Goal: Information Seeking & Learning: Learn about a topic

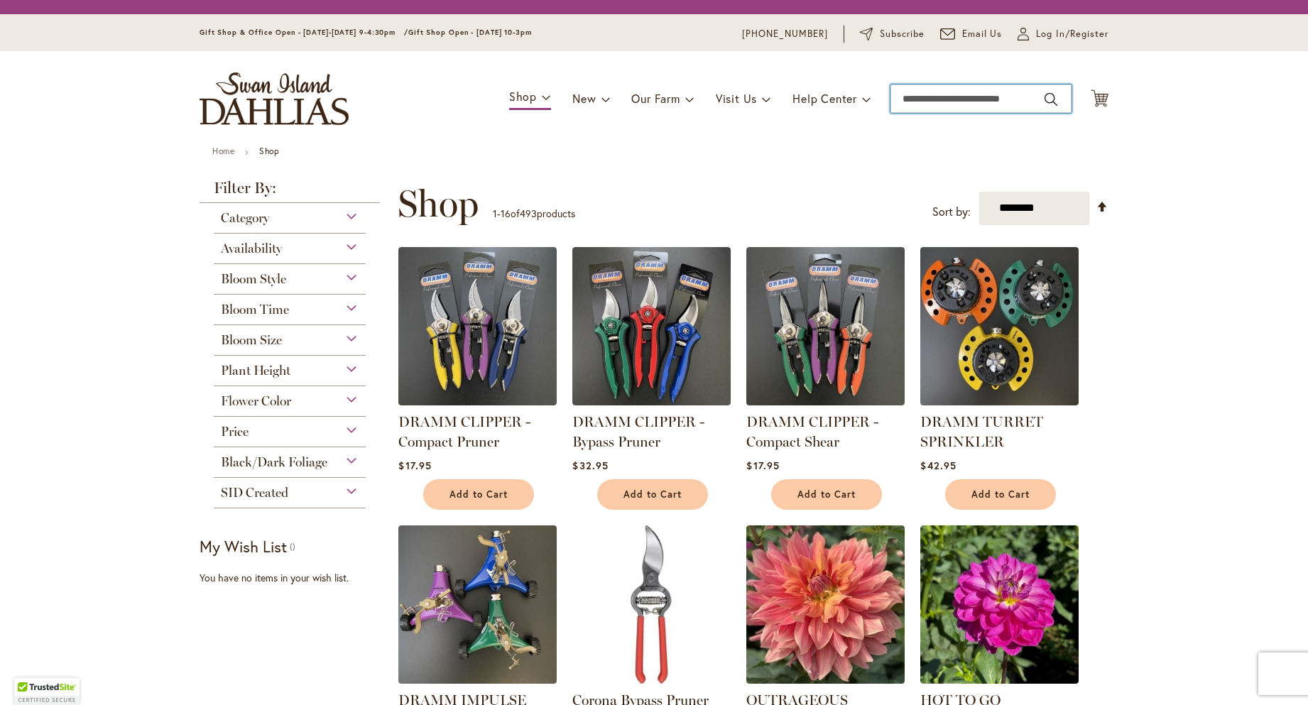
click at [1005, 99] on input "Search" at bounding box center [980, 98] width 181 height 28
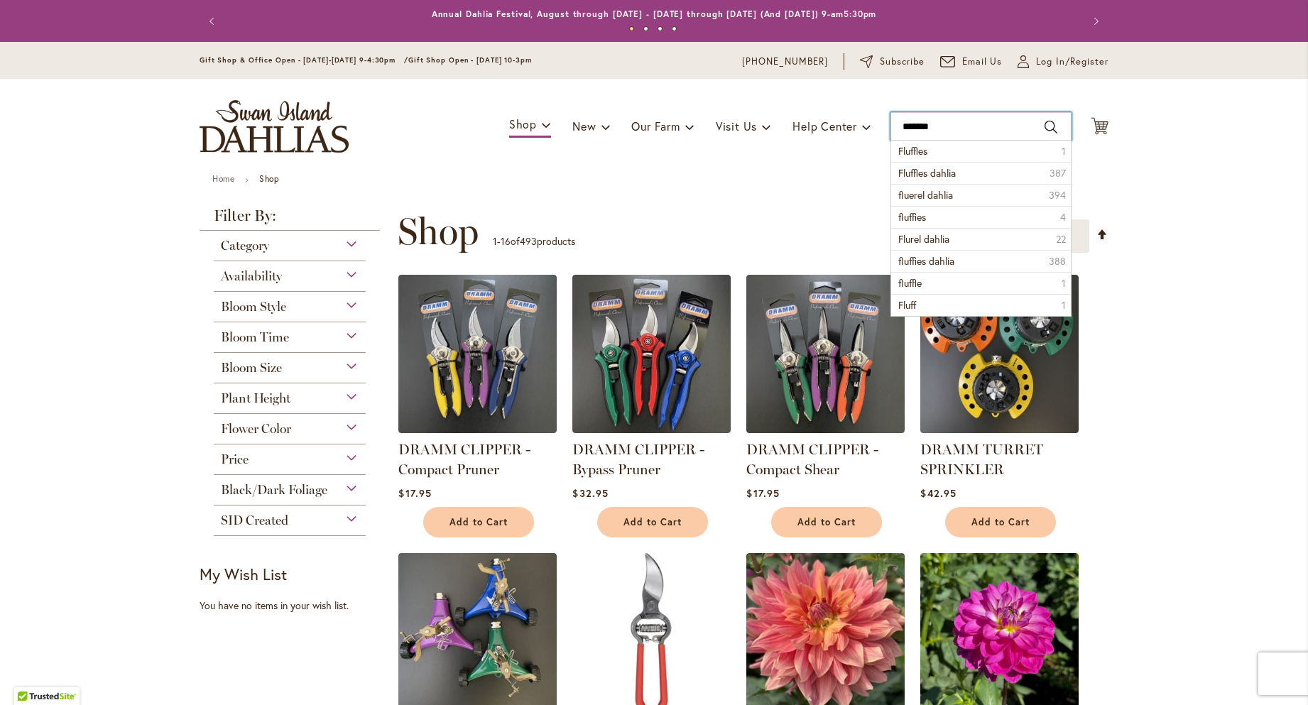
type input "********"
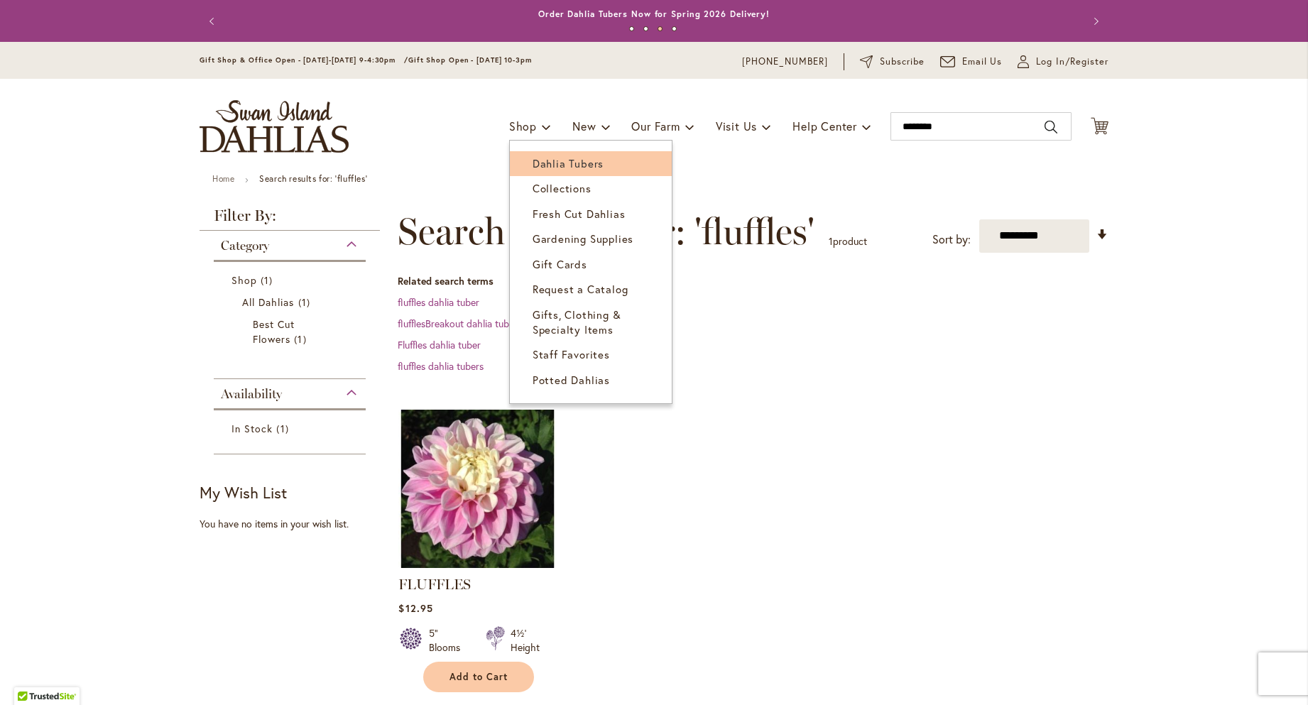
click at [522, 164] on link "Dahlia Tubers" at bounding box center [591, 163] width 162 height 25
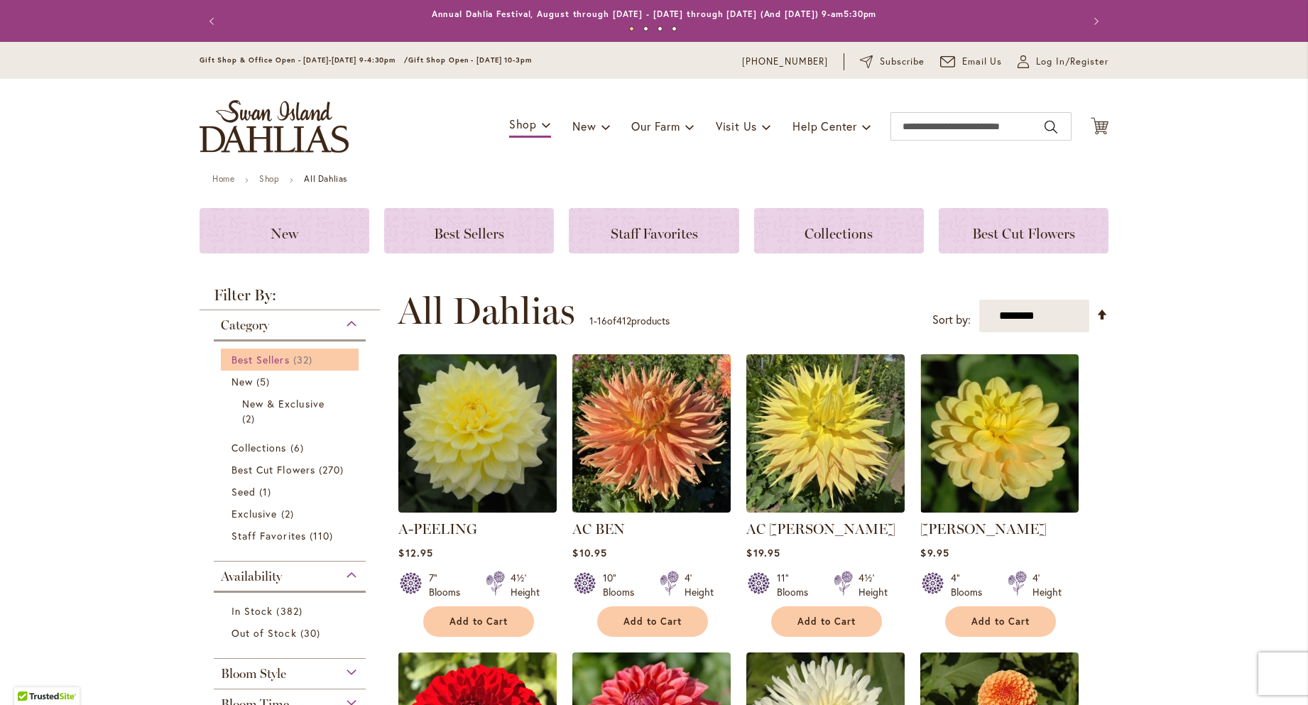
click at [271, 366] on span "Best Sellers" at bounding box center [260, 359] width 58 height 13
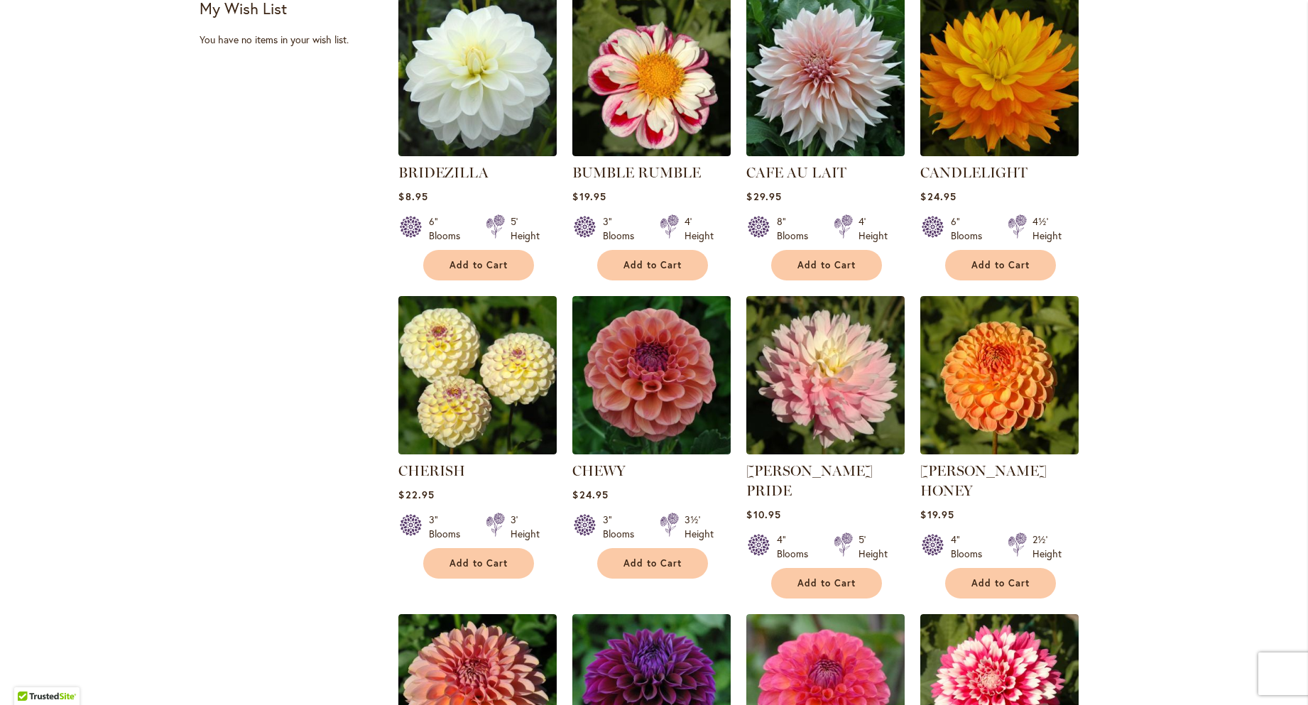
scroll to position [640, 0]
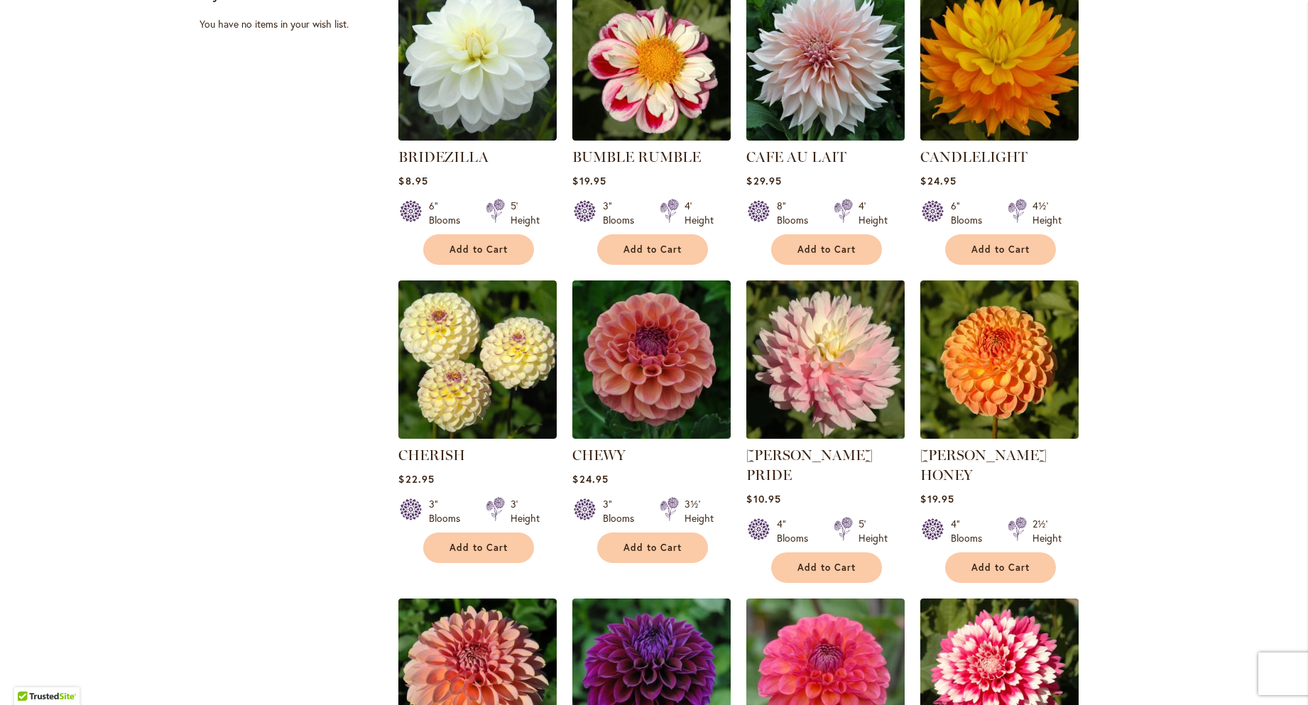
click at [861, 373] on img at bounding box center [826, 359] width 166 height 166
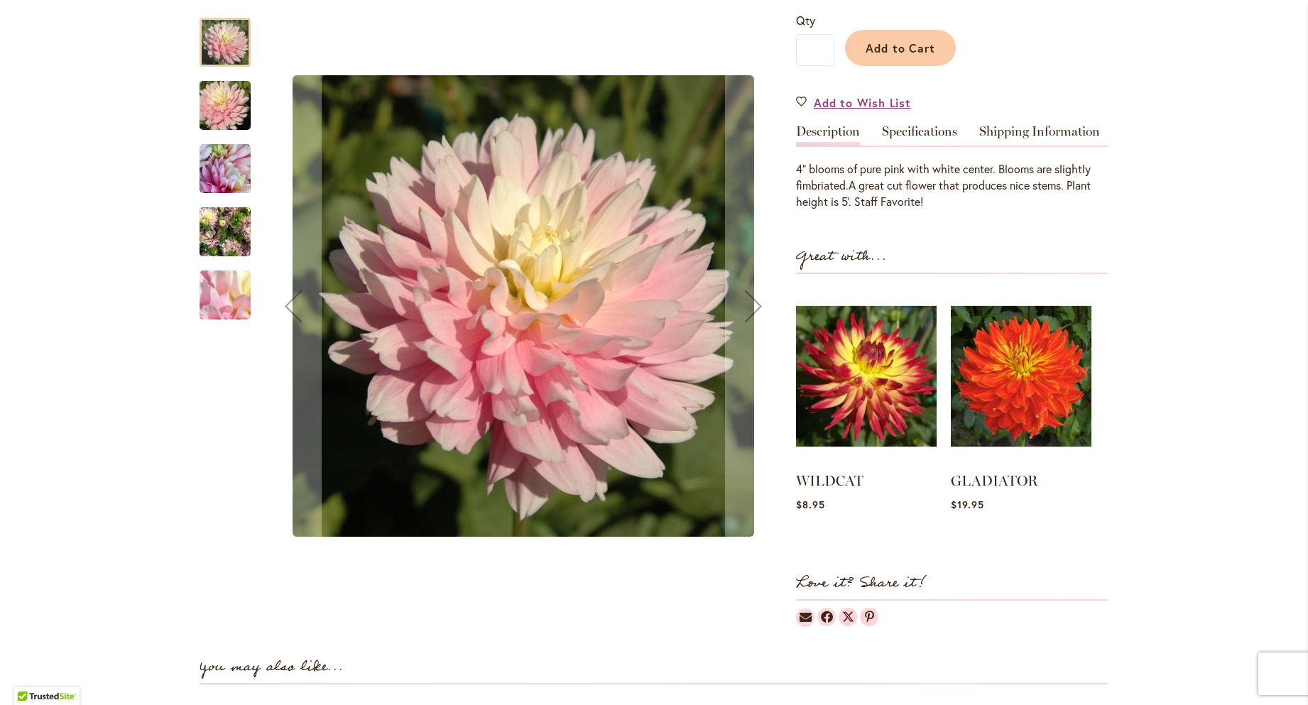
scroll to position [384, 0]
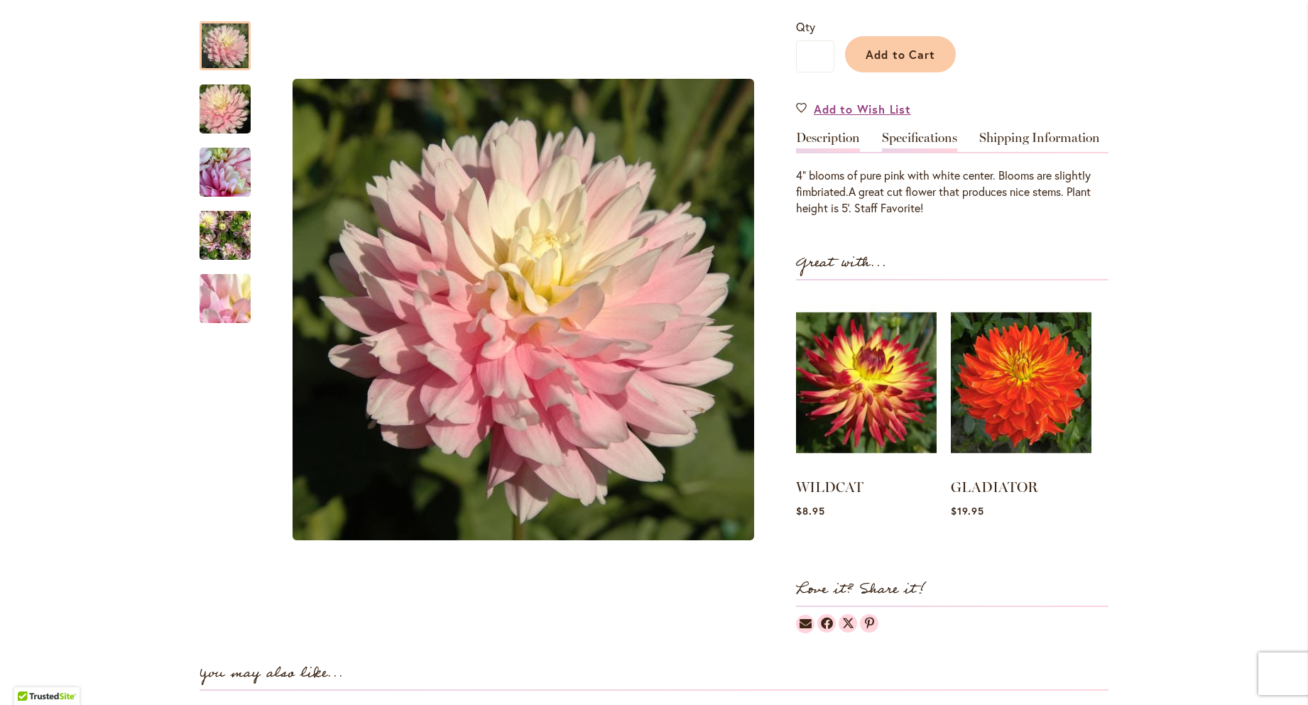
click at [936, 140] on link "Specifications" at bounding box center [919, 141] width 75 height 21
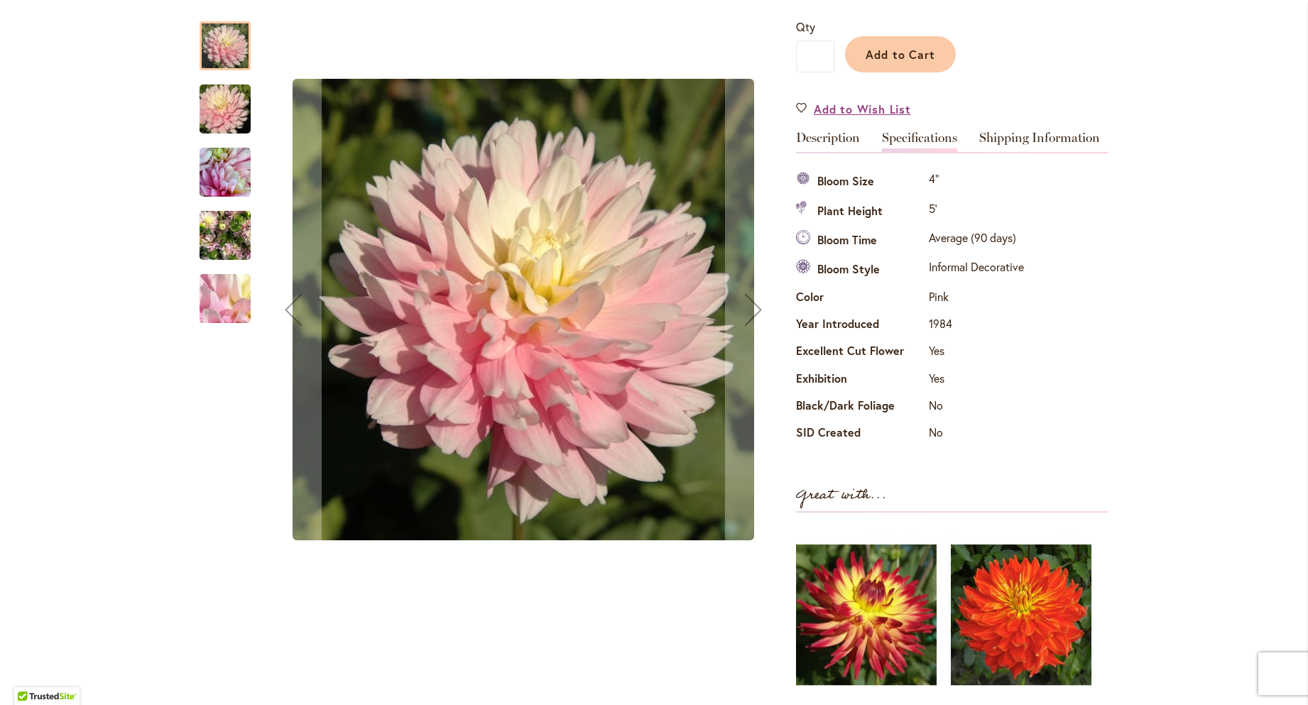
click at [217, 167] on img "CHILSON'S PRIDE" at bounding box center [225, 172] width 51 height 51
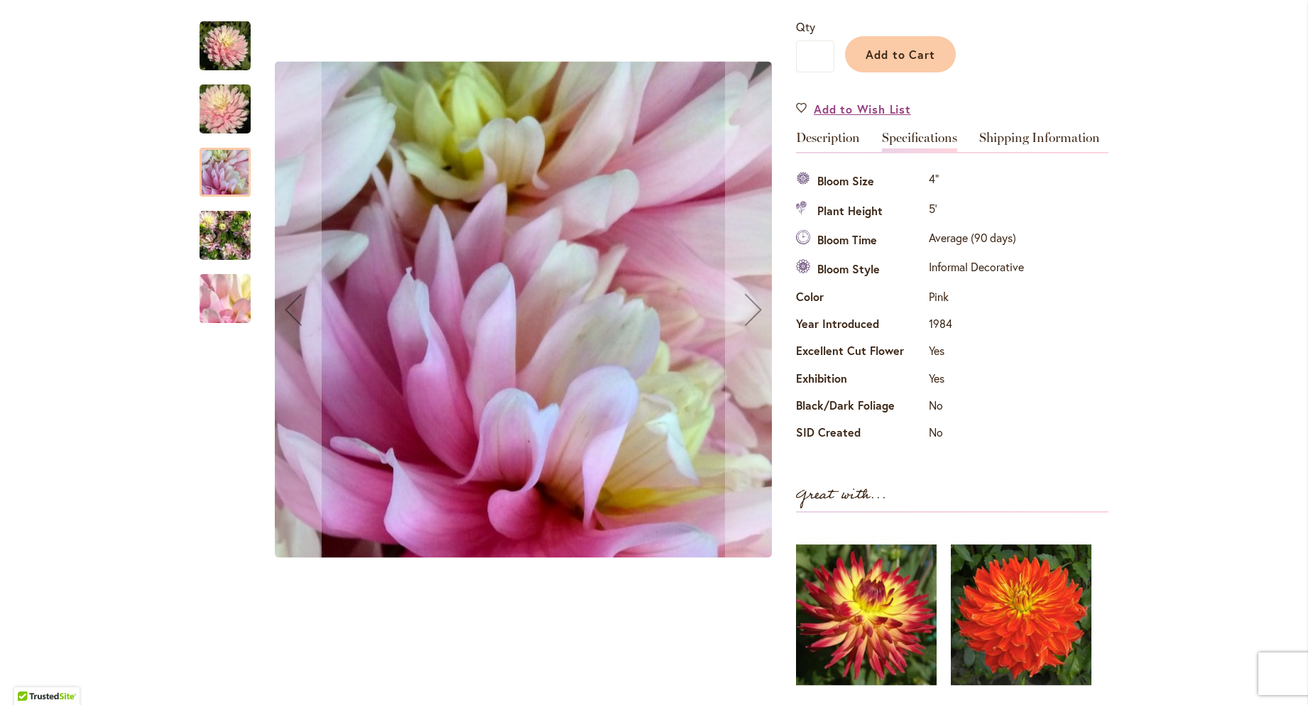
click at [225, 215] on img "CHILSON'S PRIDE" at bounding box center [225, 236] width 51 height 68
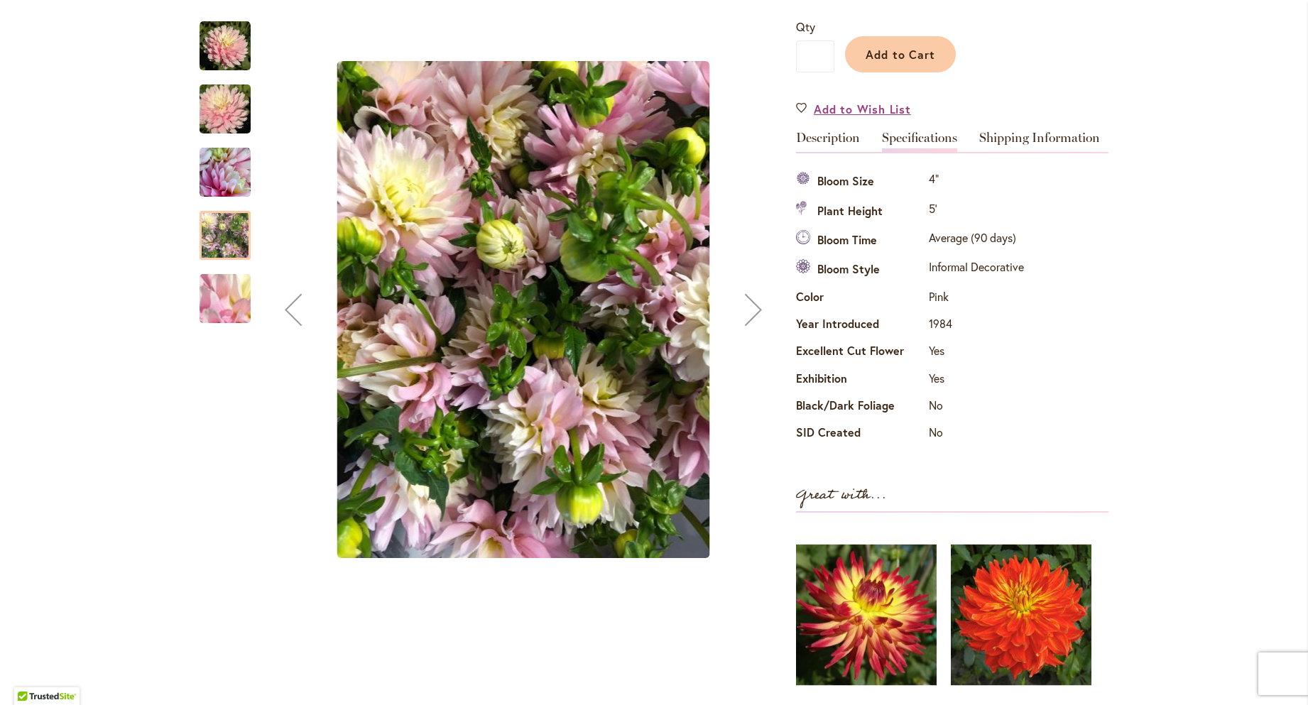
click at [223, 290] on img "CHILSON'S PRIDE" at bounding box center [225, 299] width 102 height 77
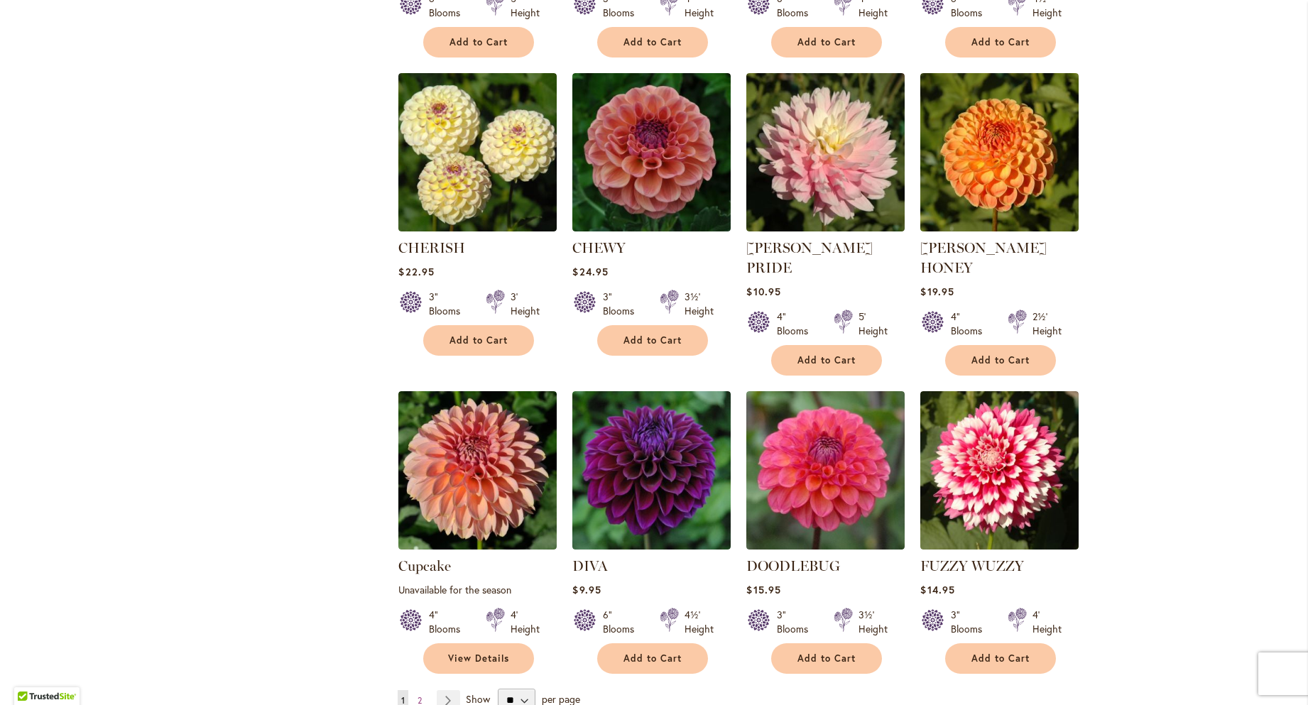
scroll to position [981, 0]
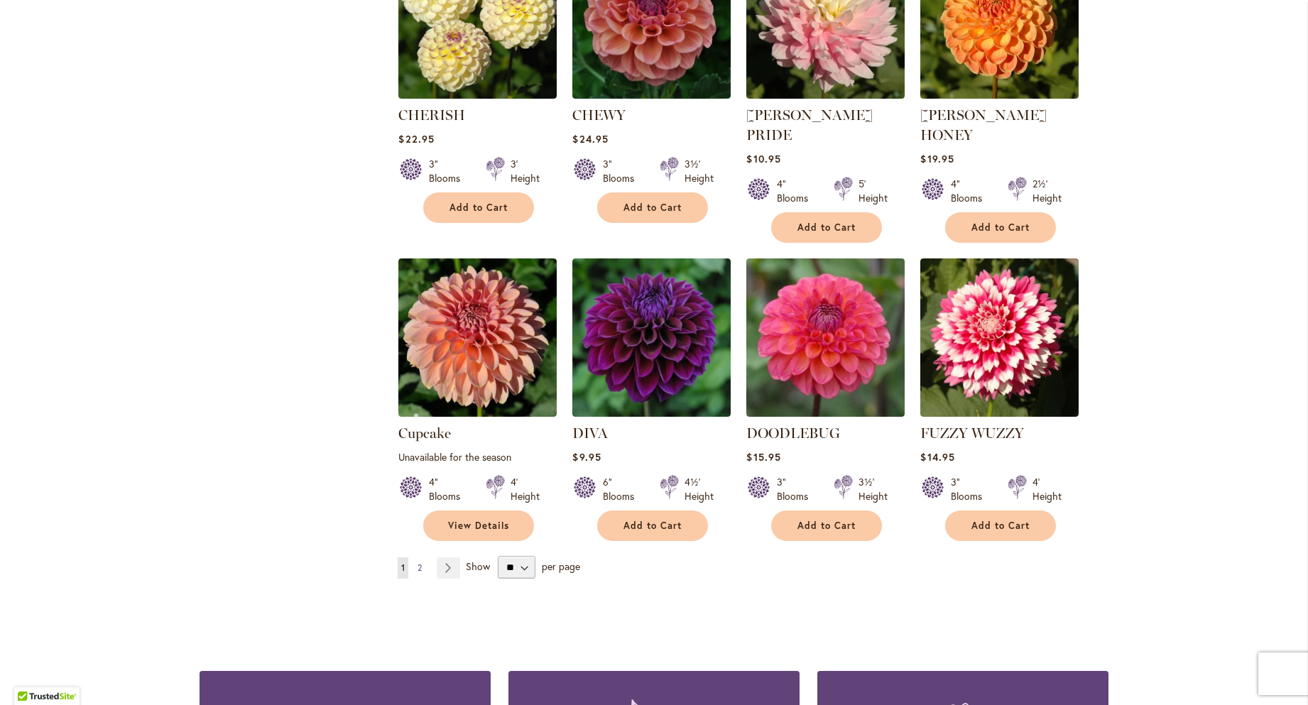
click at [418, 557] on link "Page 2" at bounding box center [419, 567] width 11 height 21
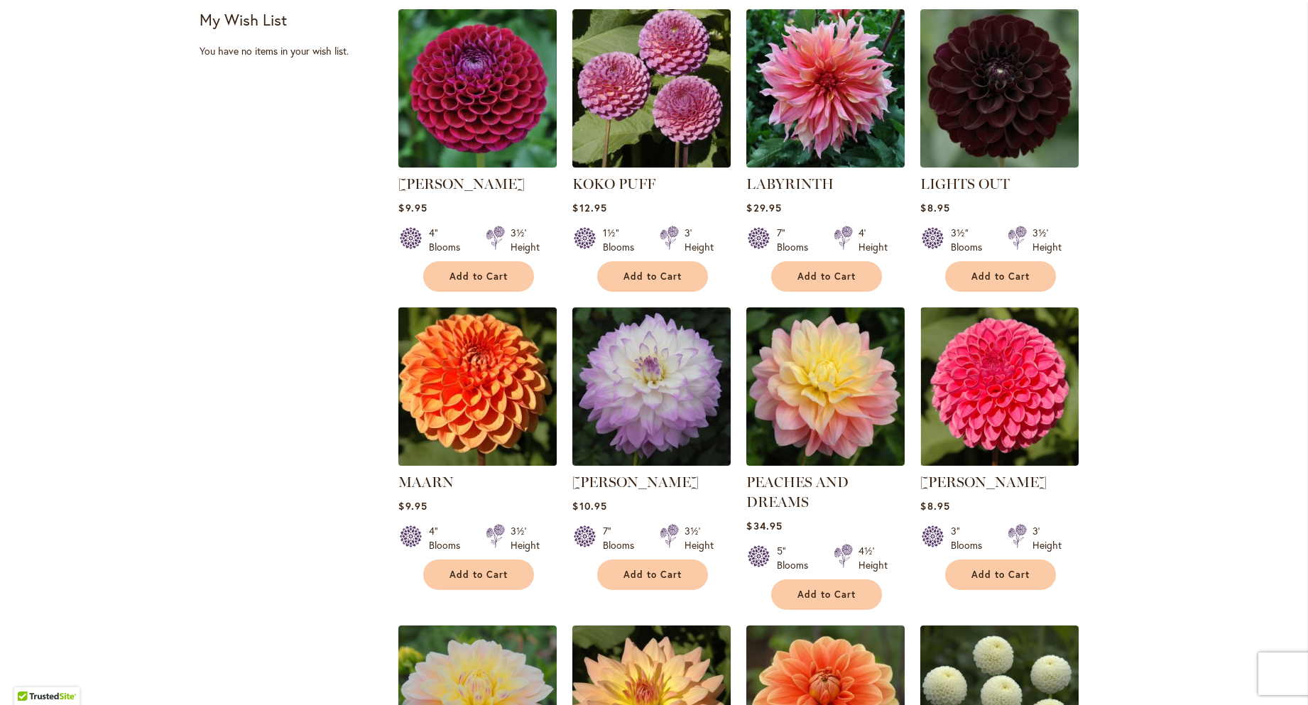
scroll to position [616, 0]
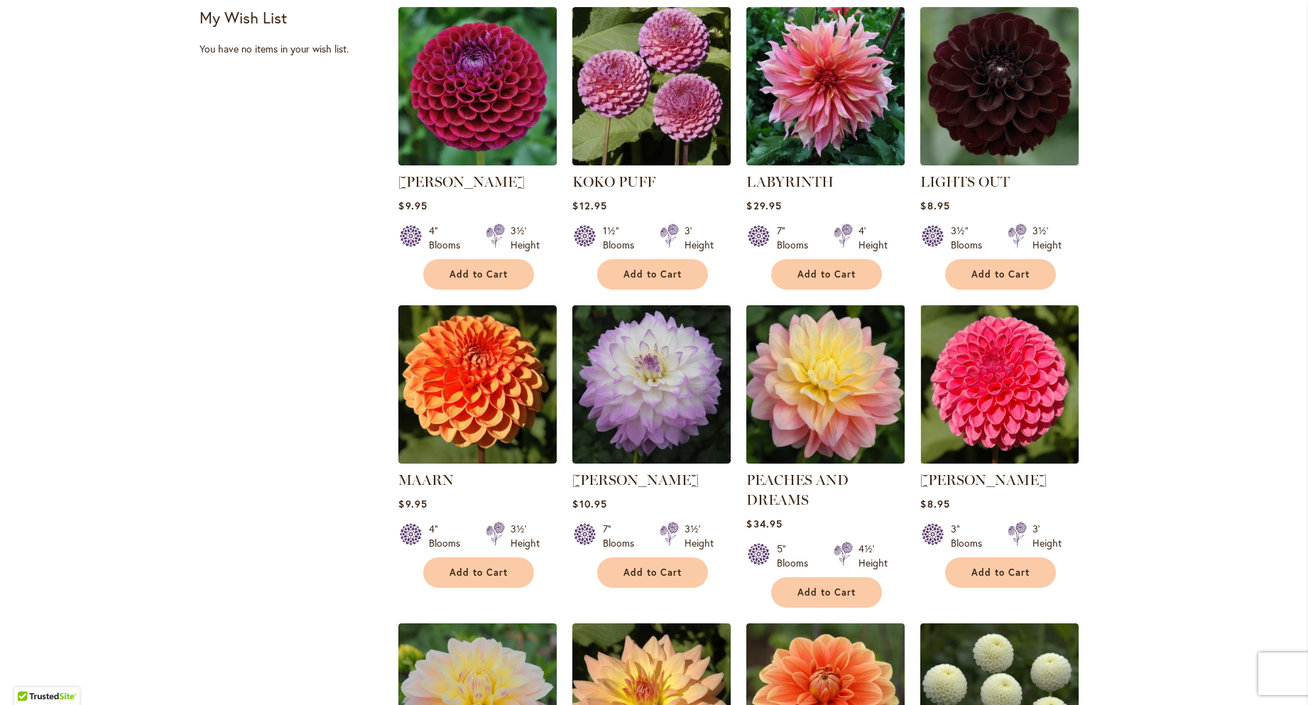
click at [858, 438] on img at bounding box center [826, 384] width 166 height 166
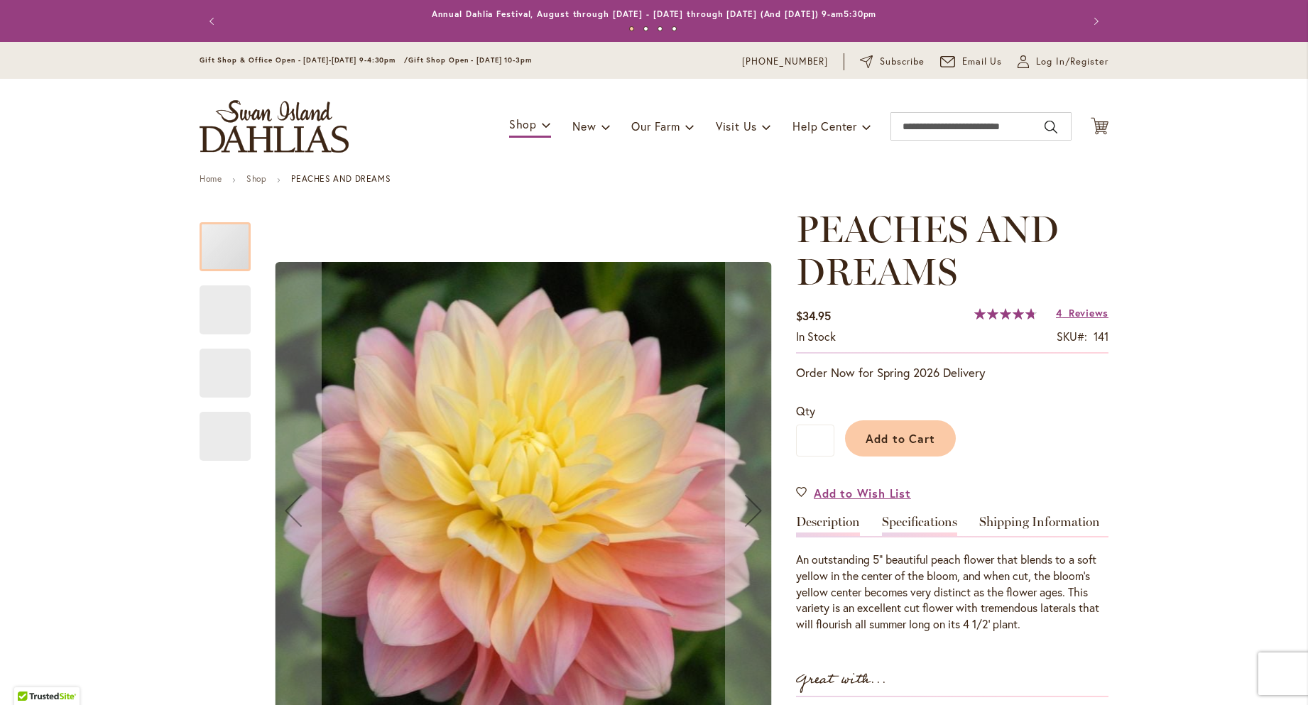
click at [916, 518] on link "Specifications" at bounding box center [919, 525] width 75 height 21
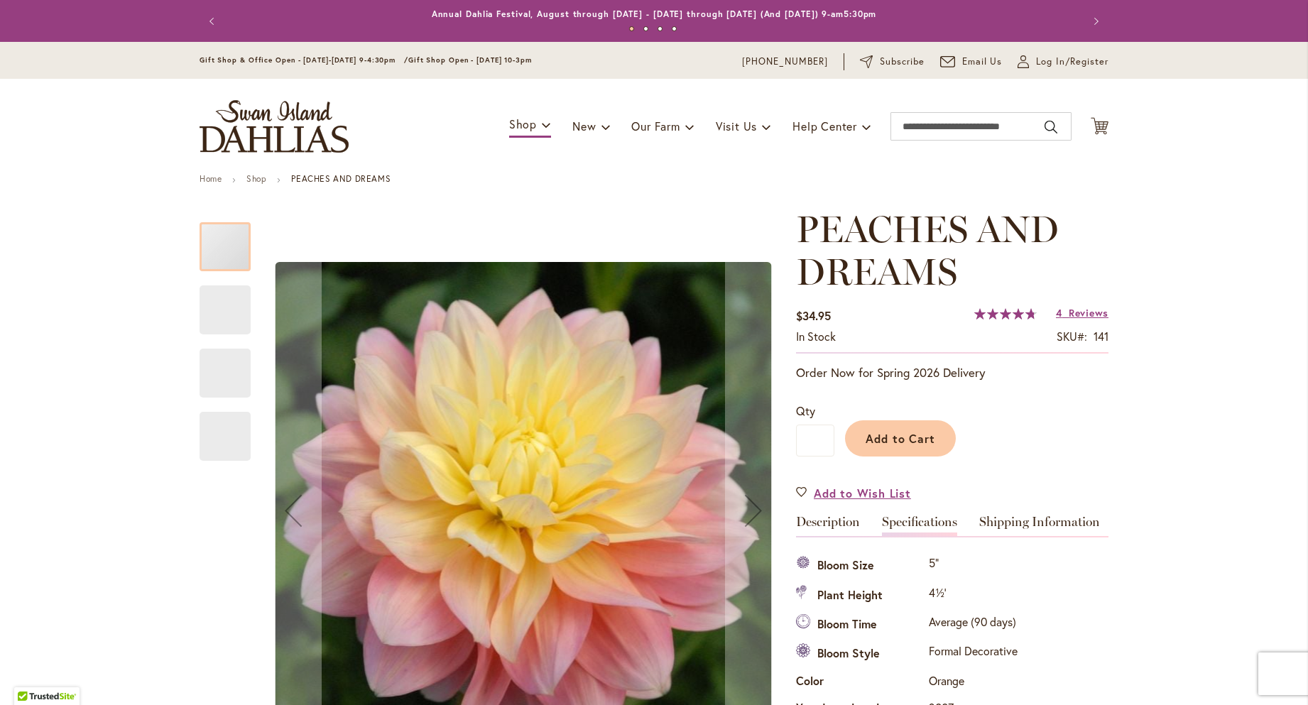
scroll to position [515, 0]
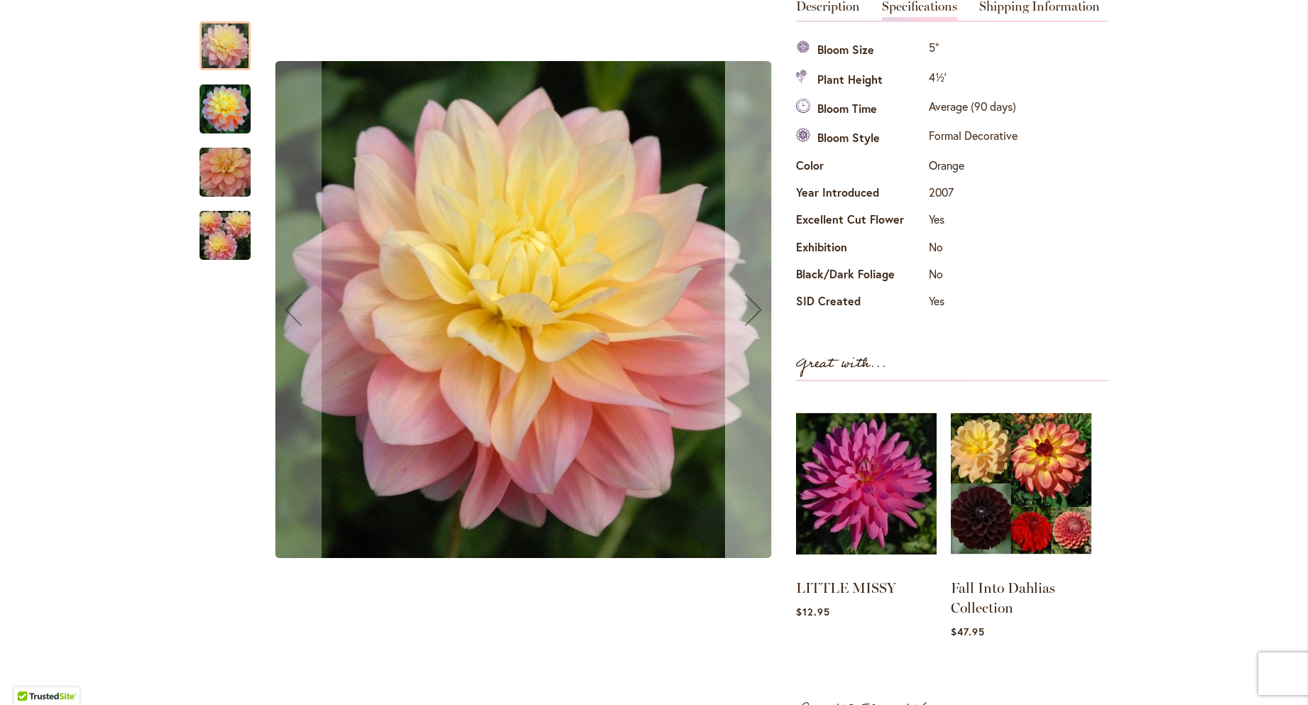
click at [746, 310] on div "Next" at bounding box center [753, 309] width 57 height 57
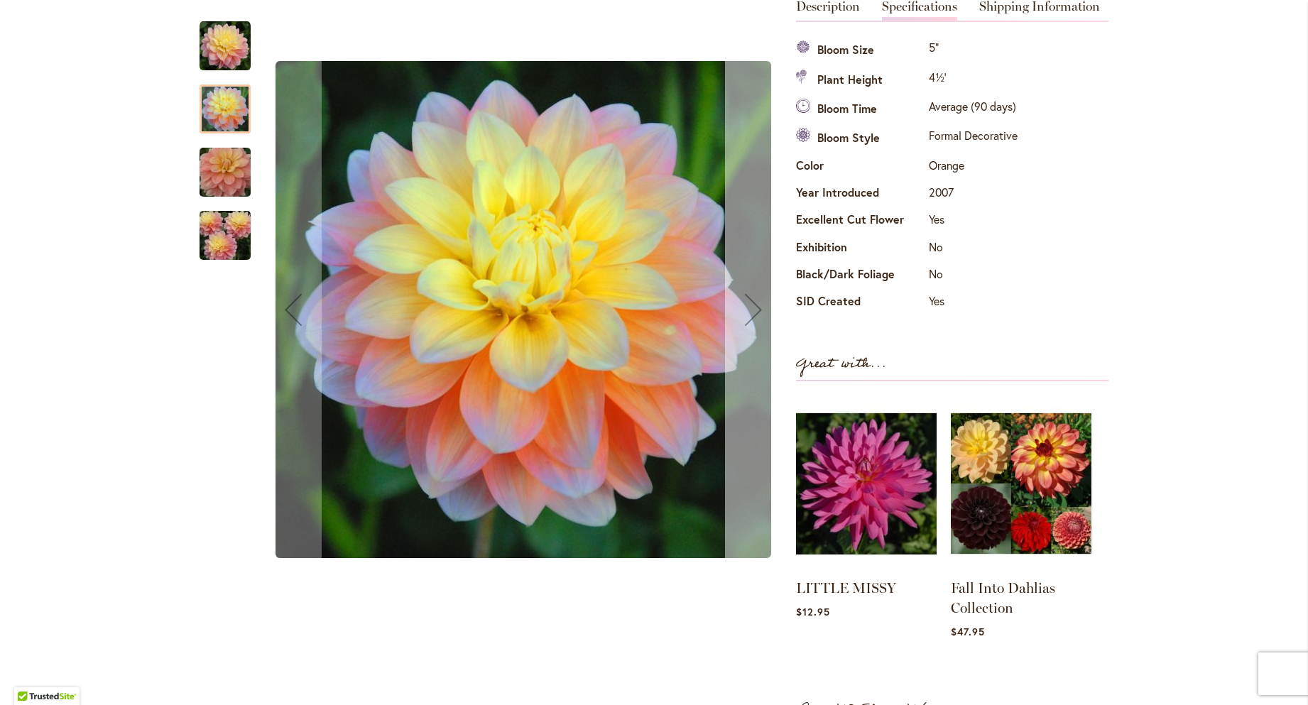
click at [746, 310] on div "Next" at bounding box center [753, 309] width 57 height 57
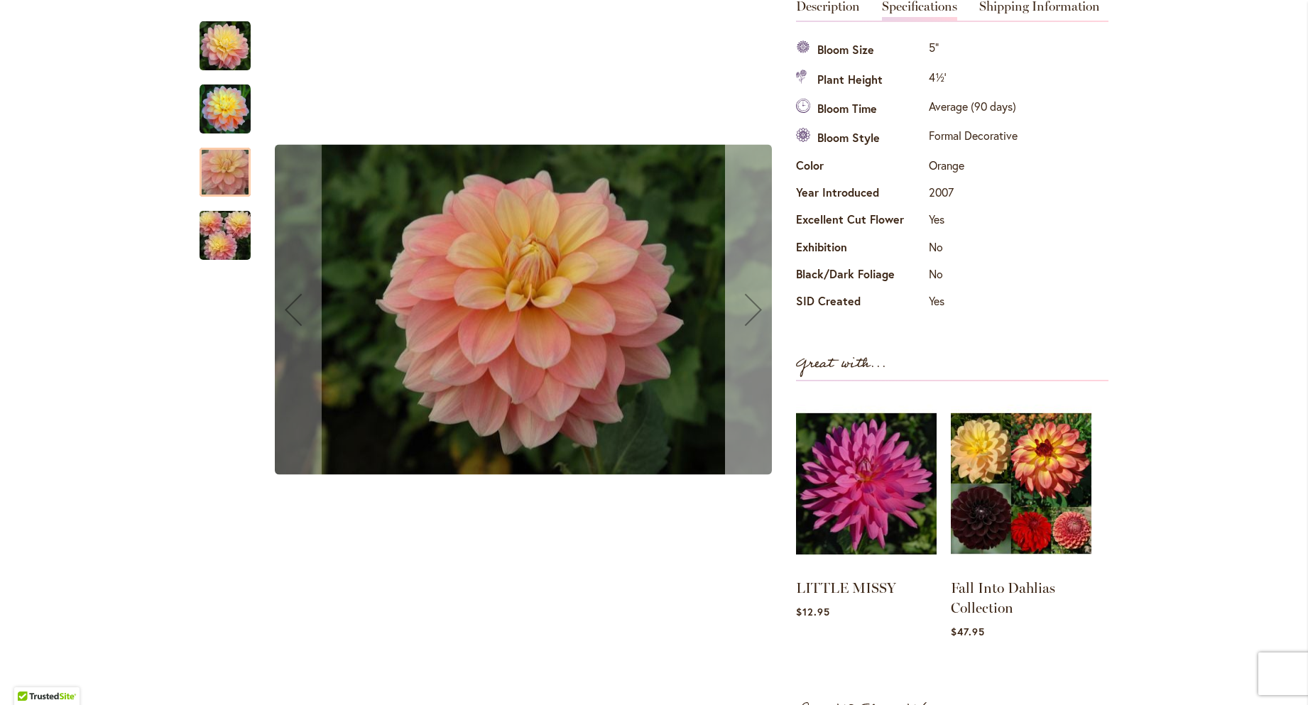
click at [746, 310] on div "Next" at bounding box center [753, 309] width 57 height 57
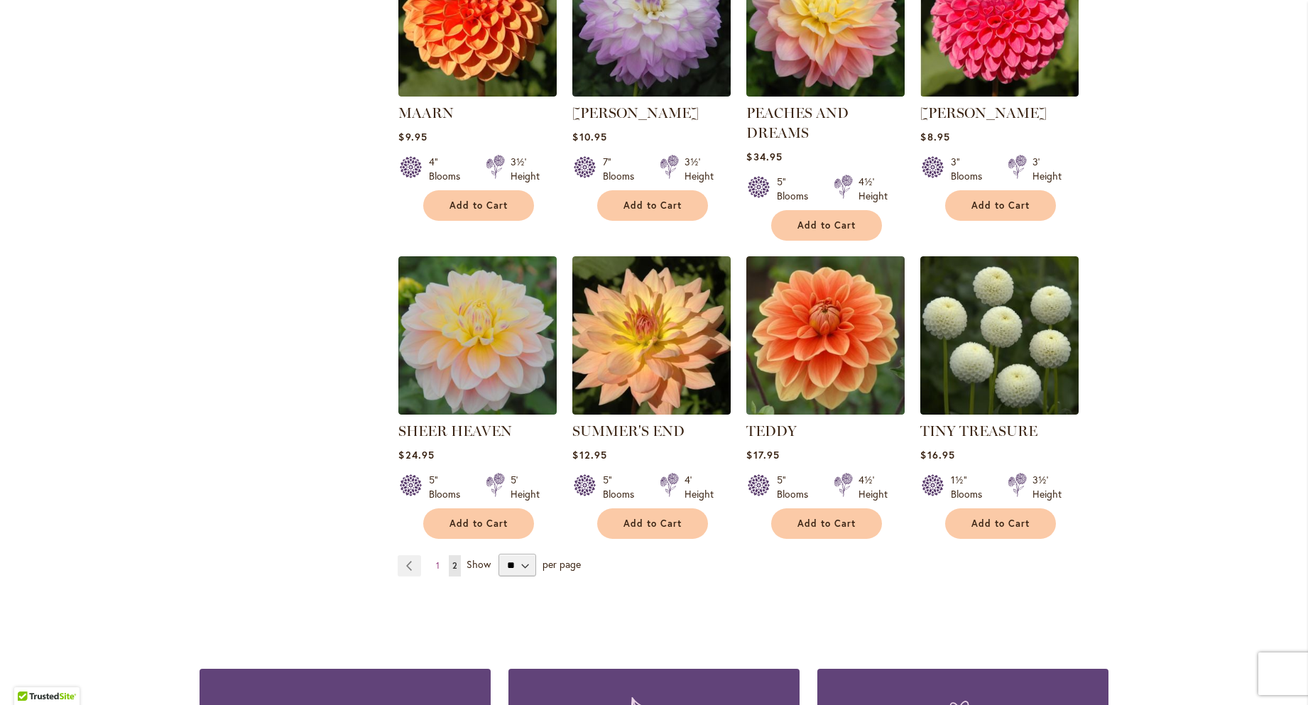
scroll to position [991, 0]
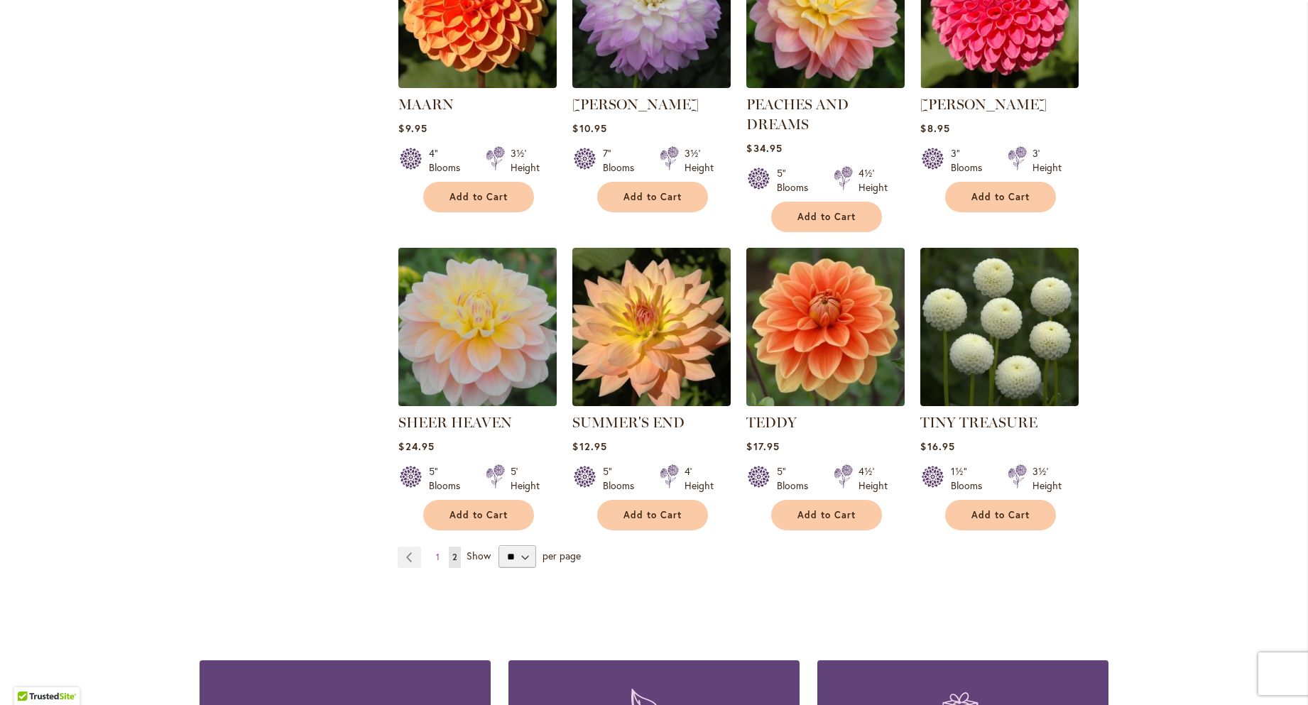
click at [437, 318] on img at bounding box center [478, 327] width 166 height 166
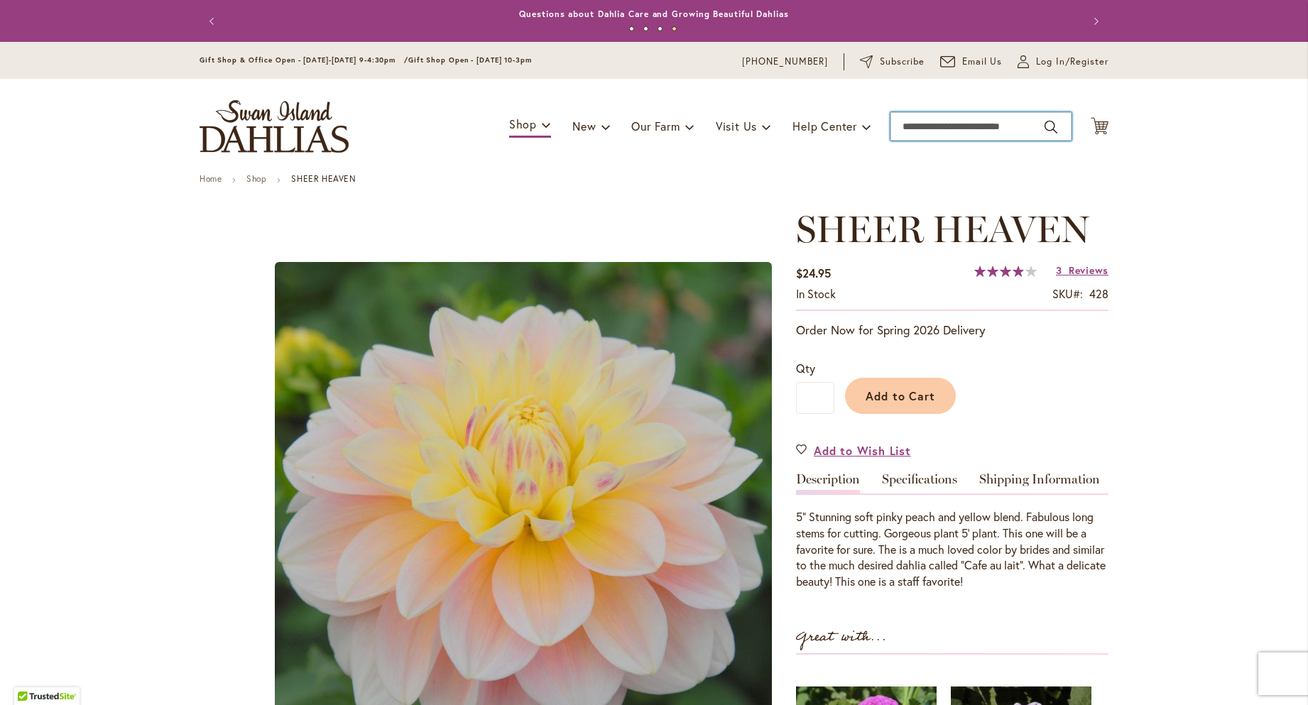
click at [1009, 128] on input "Search" at bounding box center [980, 126] width 181 height 28
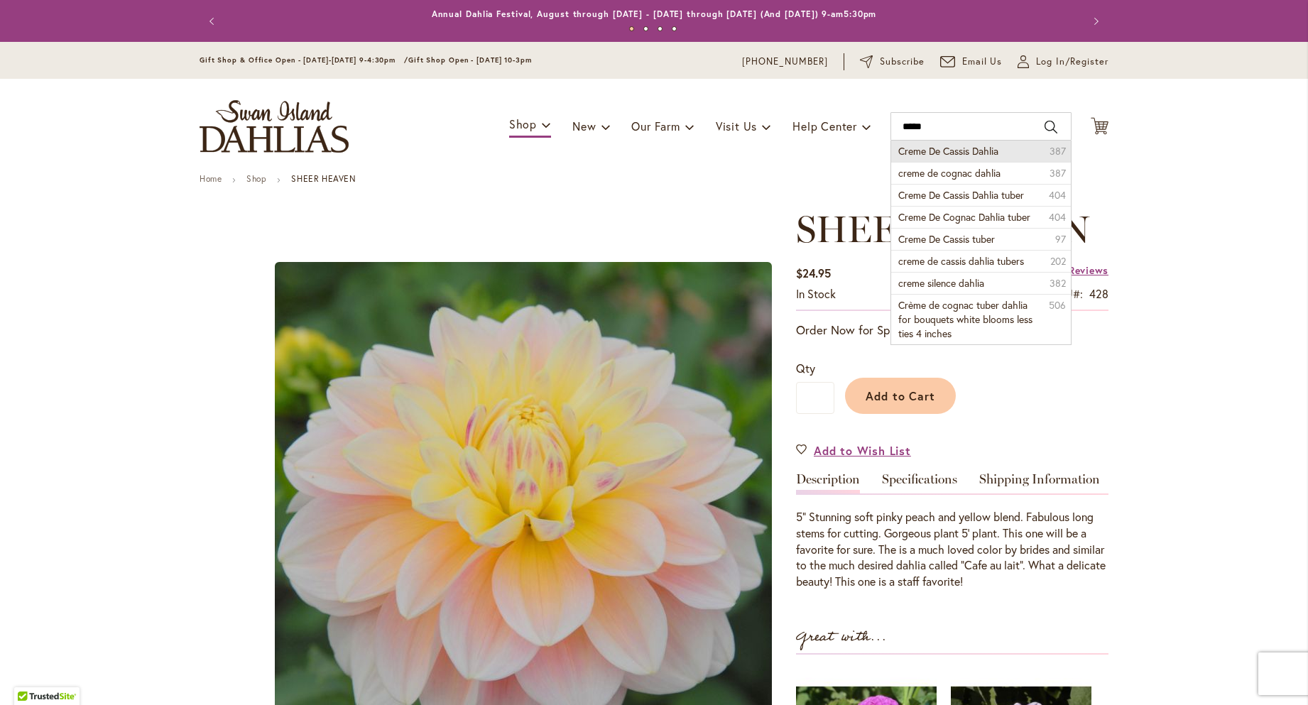
click at [988, 159] on li "Creme De Cassis Dahlia 387" at bounding box center [981, 151] width 180 height 21
type input "**********"
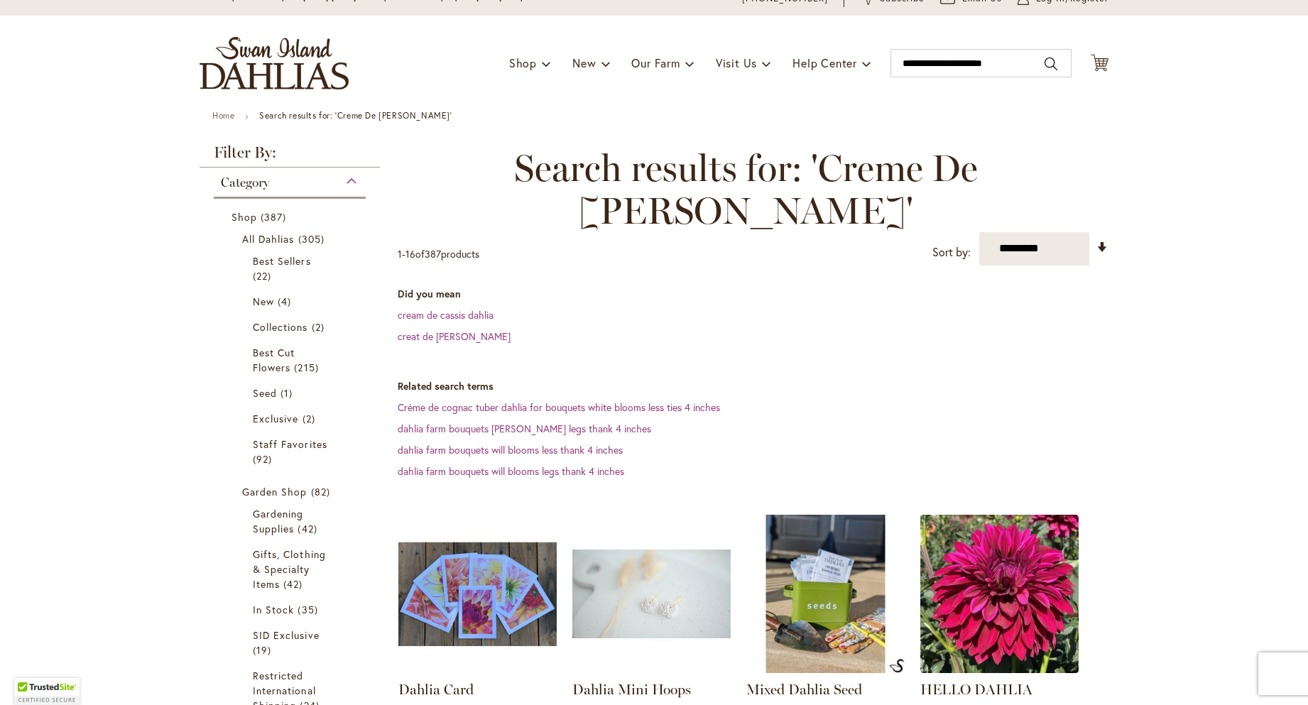
scroll to position [2, 0]
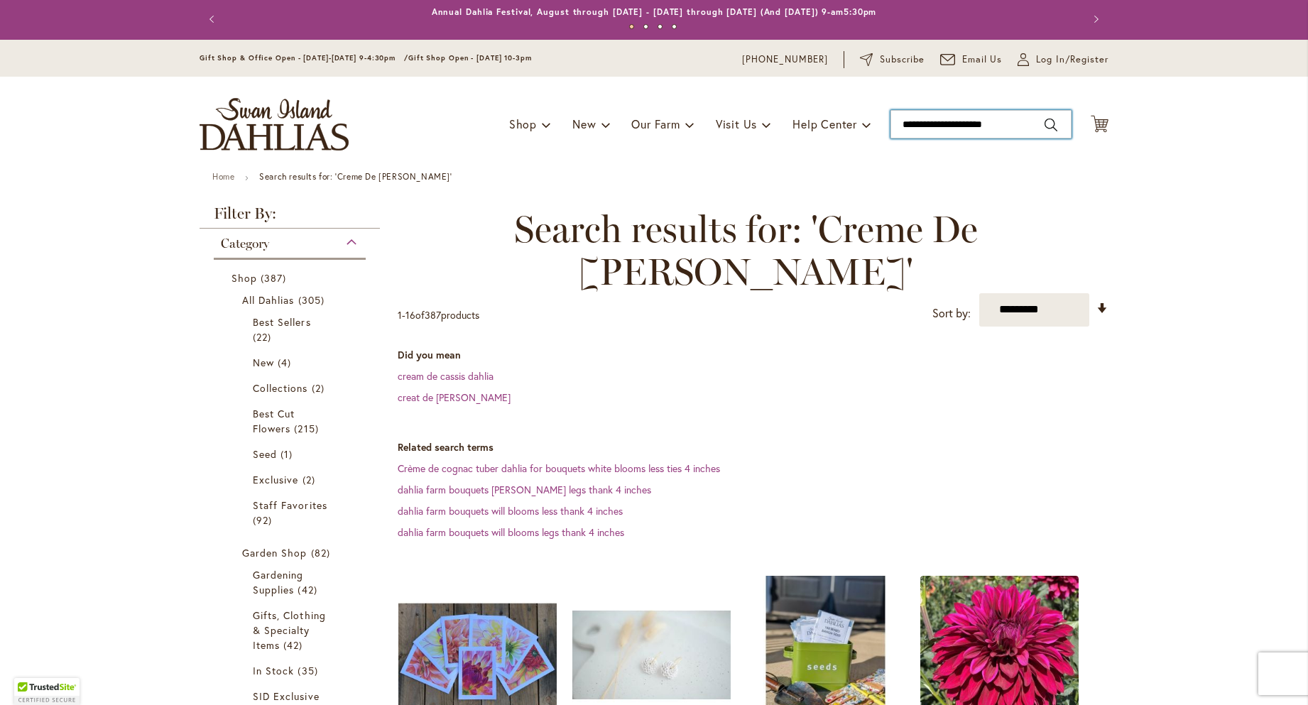
click at [1008, 121] on input "**********" at bounding box center [980, 124] width 181 height 28
click at [1015, 122] on input "**********" at bounding box center [980, 124] width 181 height 28
type input "**********"
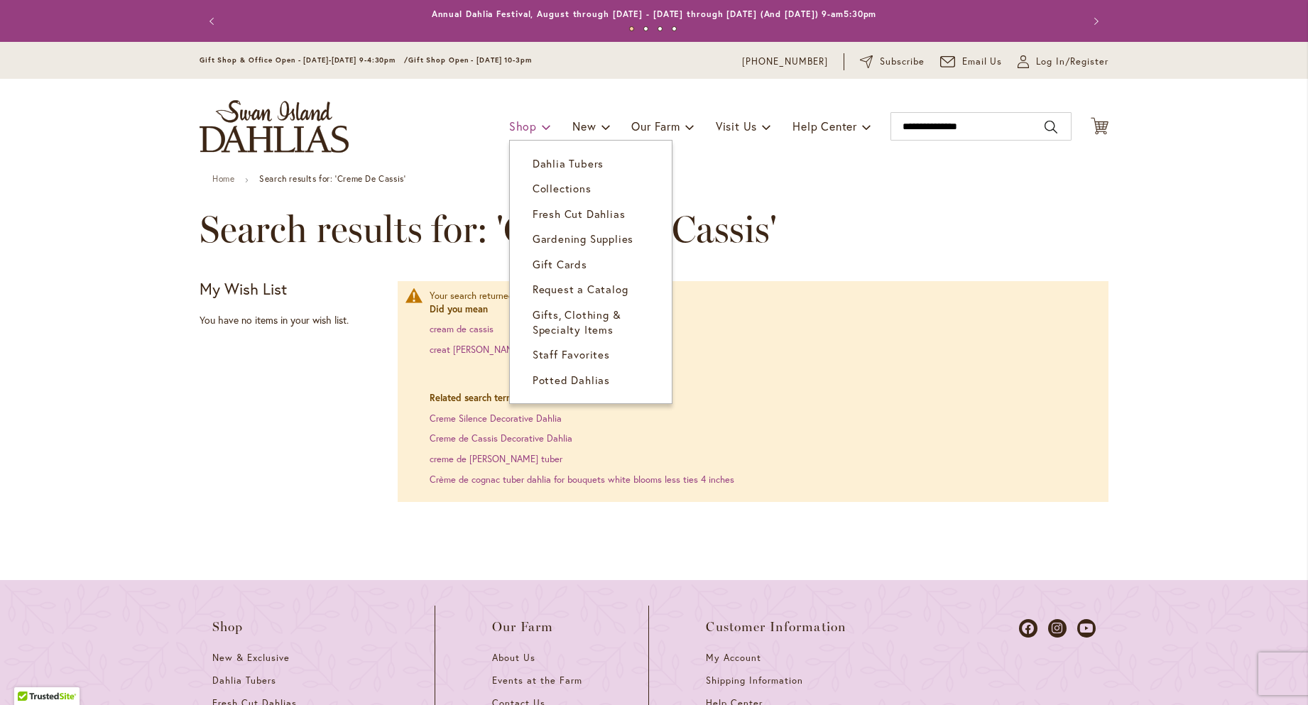
click at [526, 126] on span "Shop" at bounding box center [523, 126] width 28 height 15
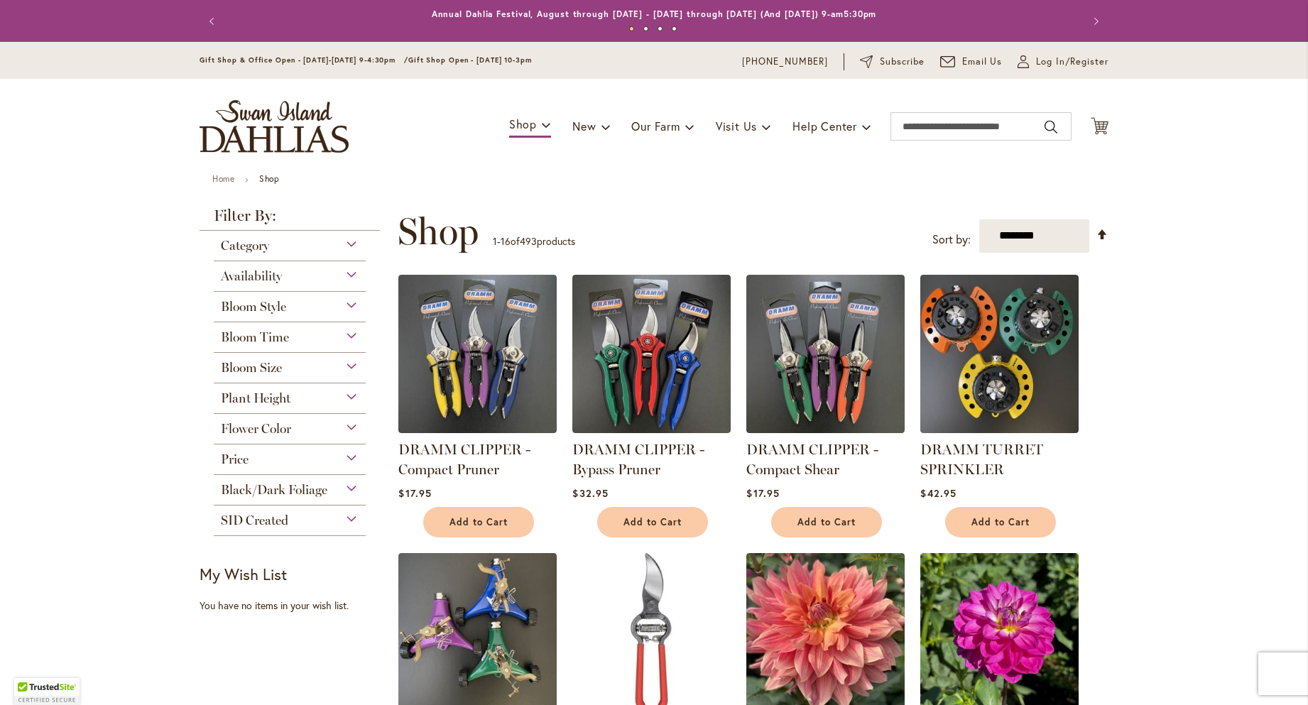
click at [246, 434] on span "Flower Color" at bounding box center [256, 429] width 70 height 16
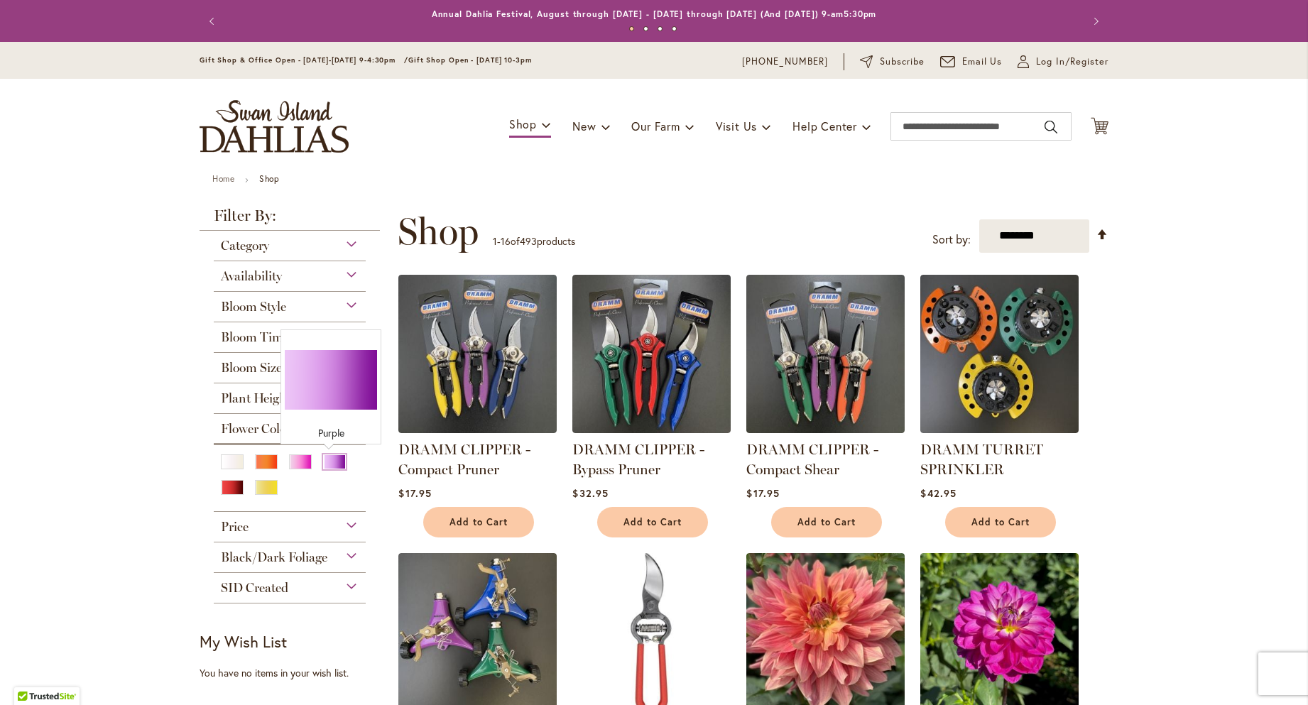
click at [325, 465] on div "Purple" at bounding box center [334, 461] width 23 height 15
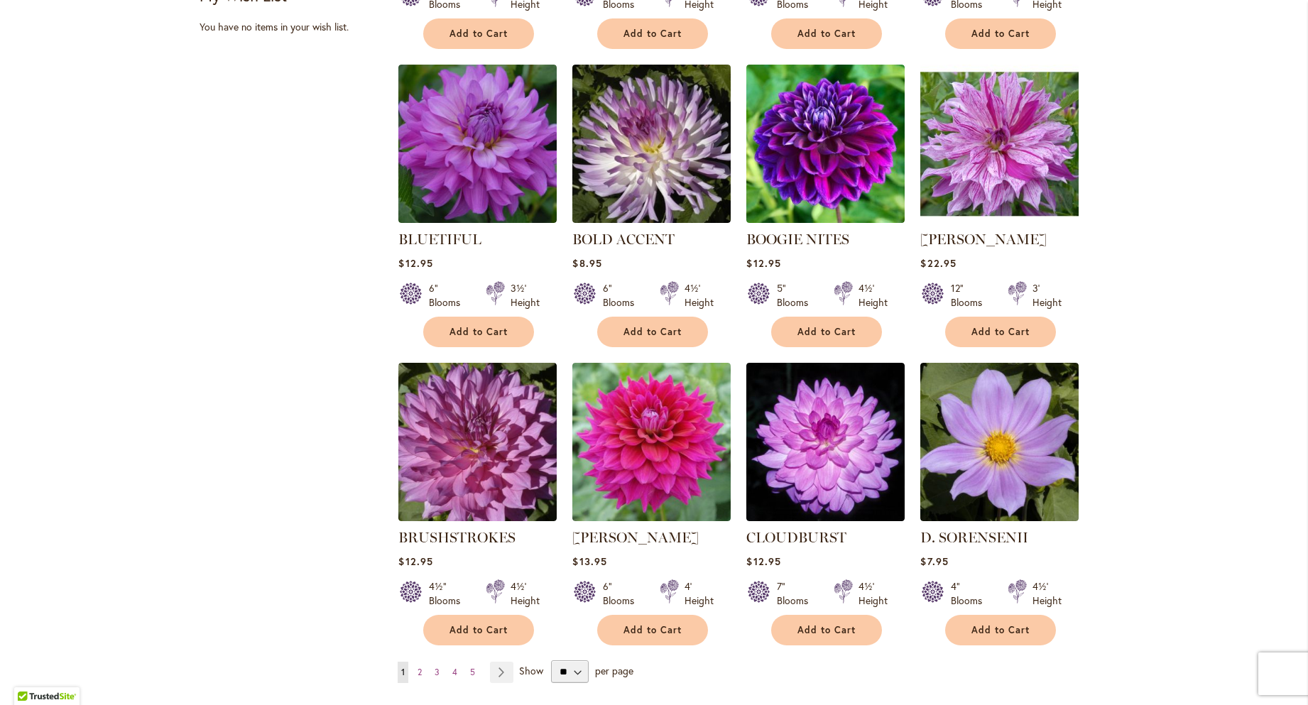
scroll to position [1093, 0]
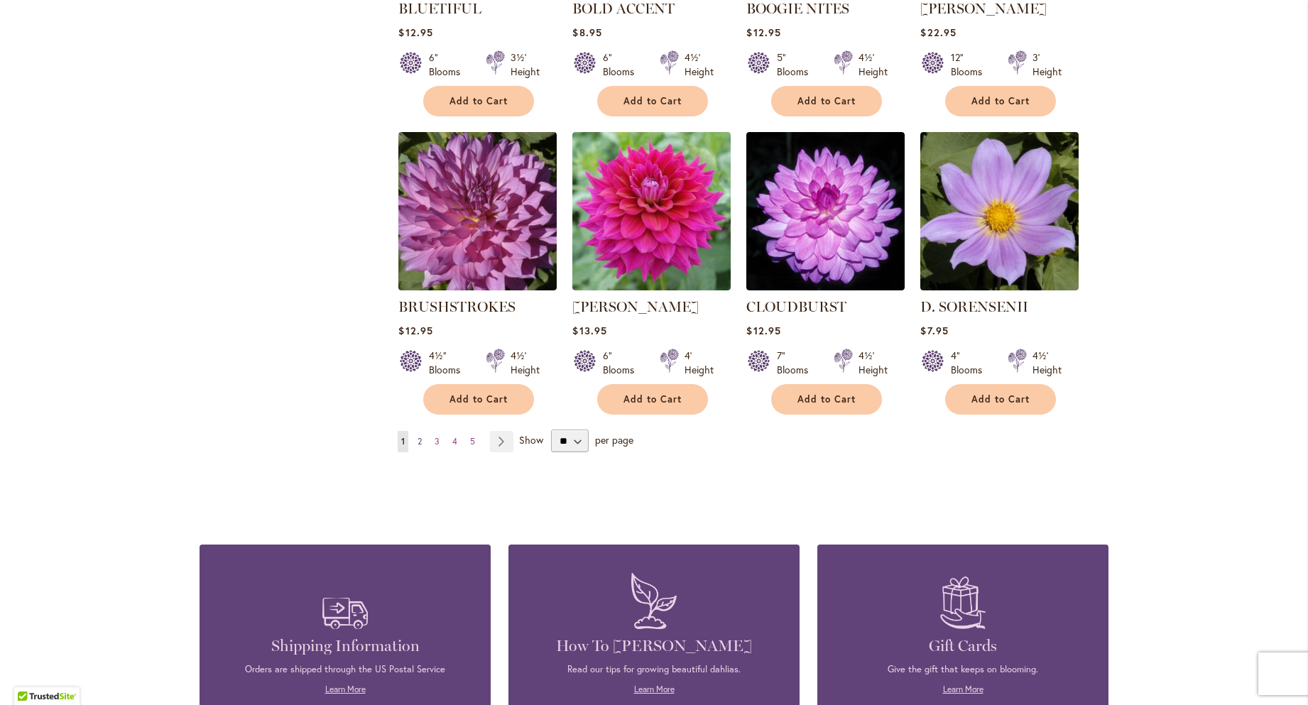
click at [418, 446] on span "2" at bounding box center [420, 441] width 4 height 11
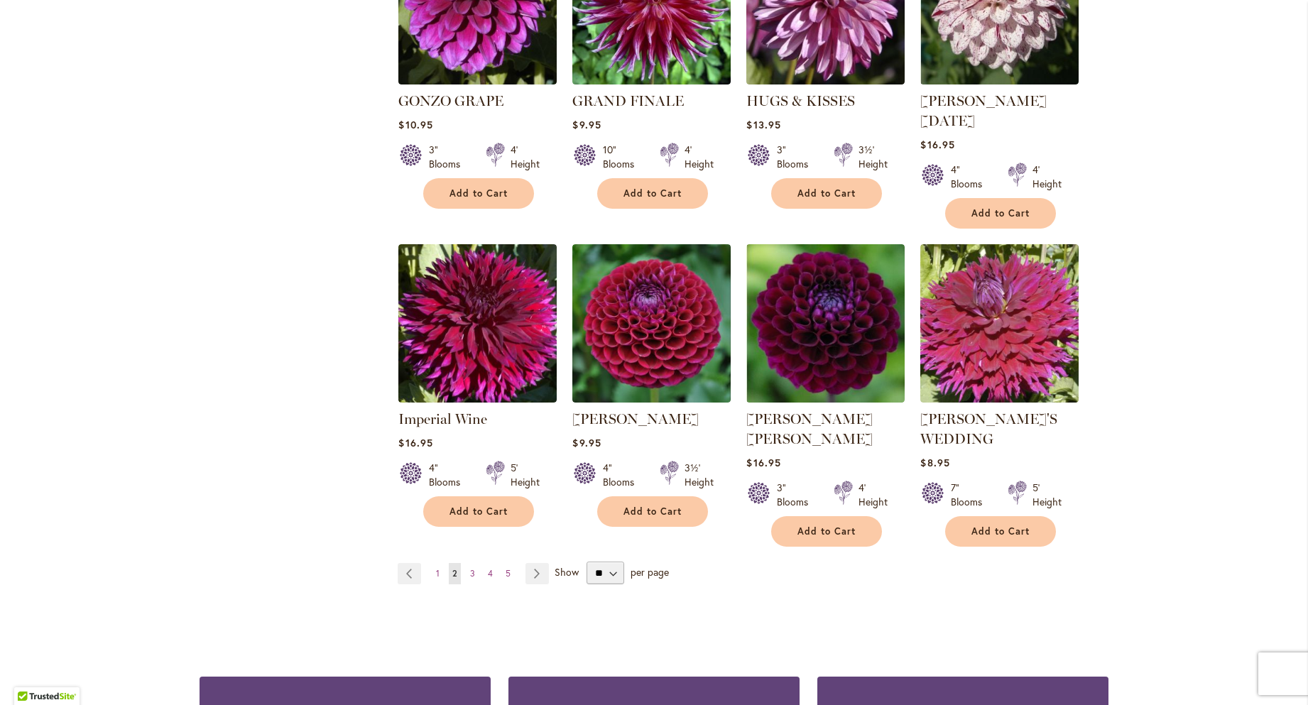
scroll to position [1031, 0]
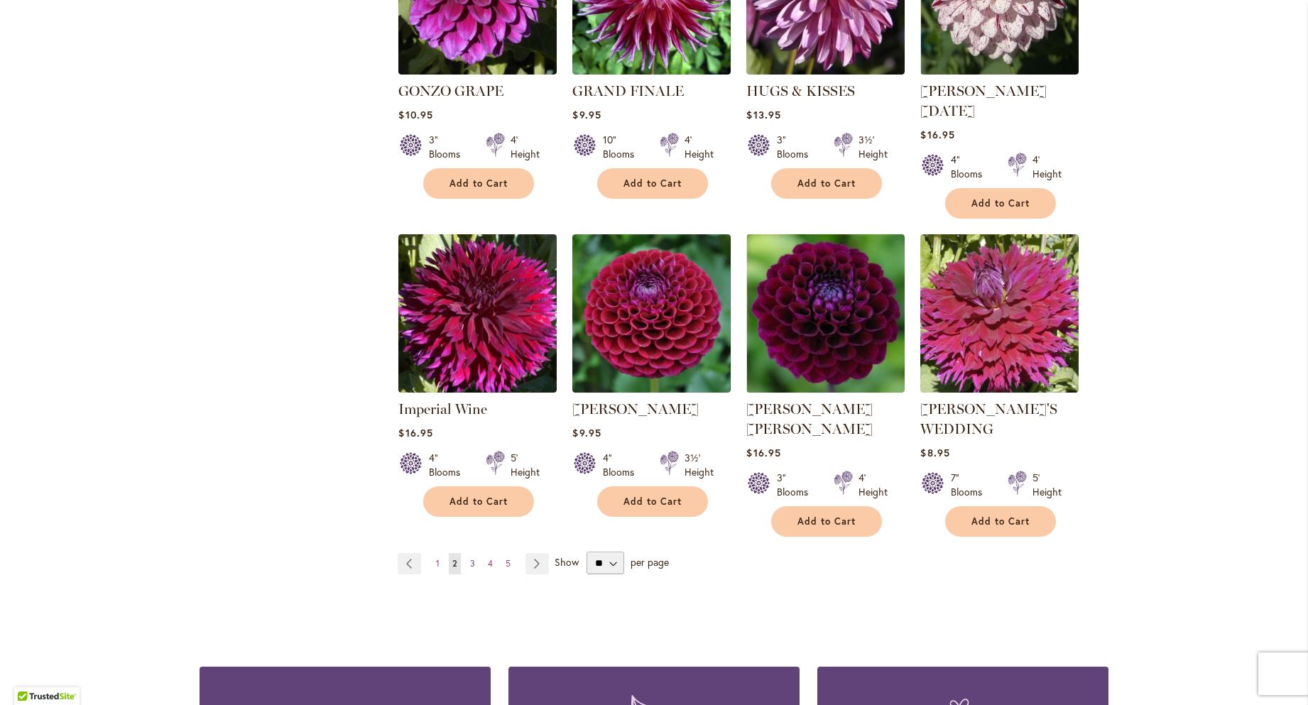
click at [470, 558] on span "3" at bounding box center [472, 563] width 5 height 11
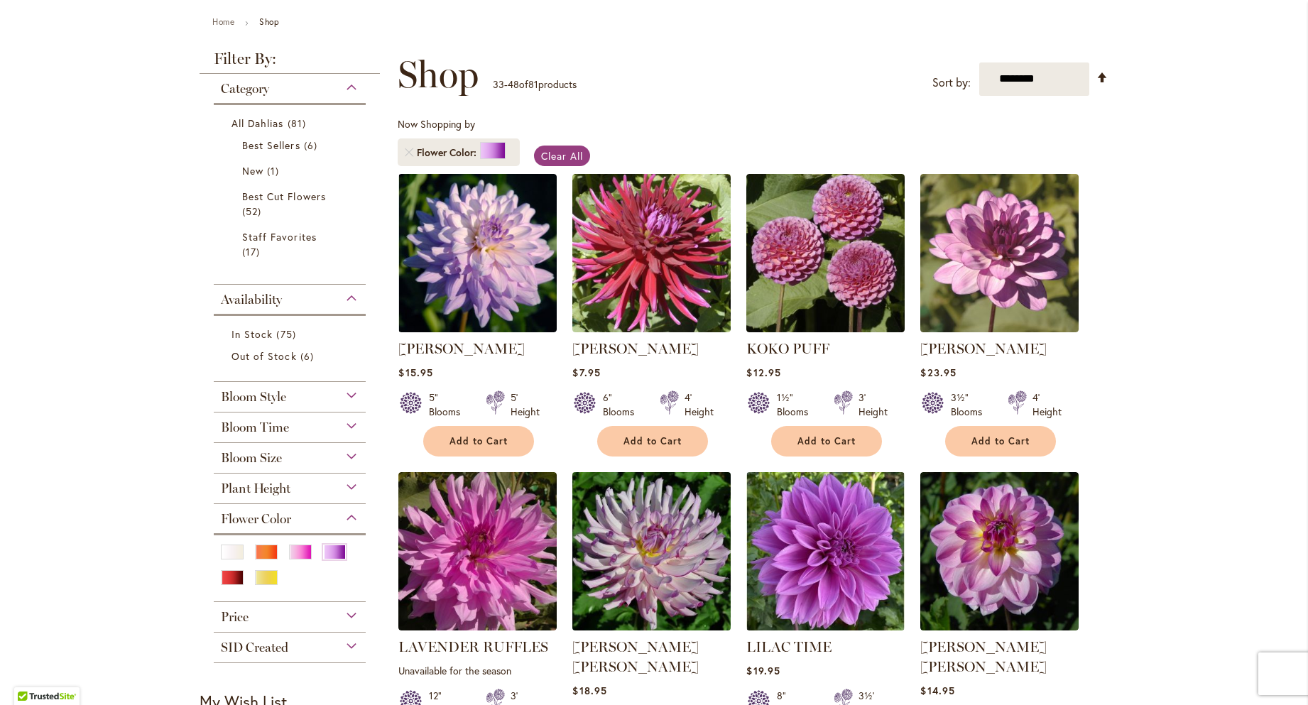
scroll to position [251, 0]
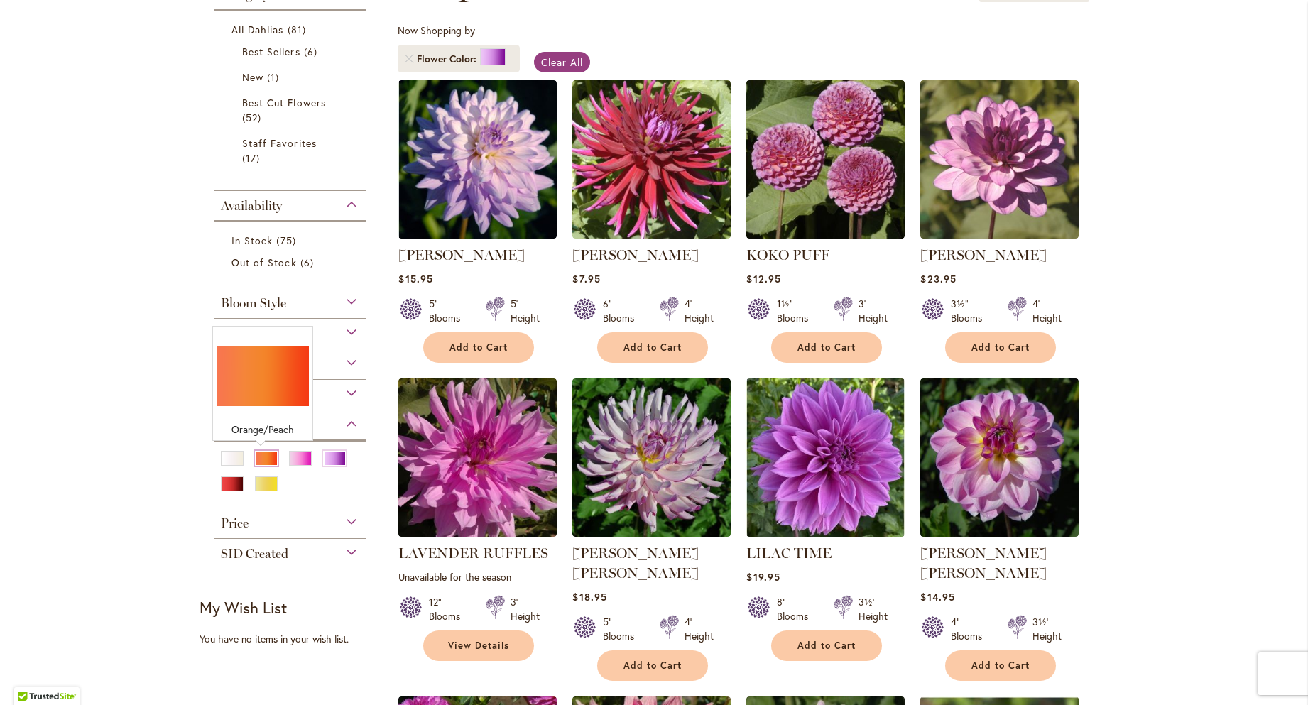
click at [261, 463] on div "Orange/Peach" at bounding box center [266, 458] width 23 height 15
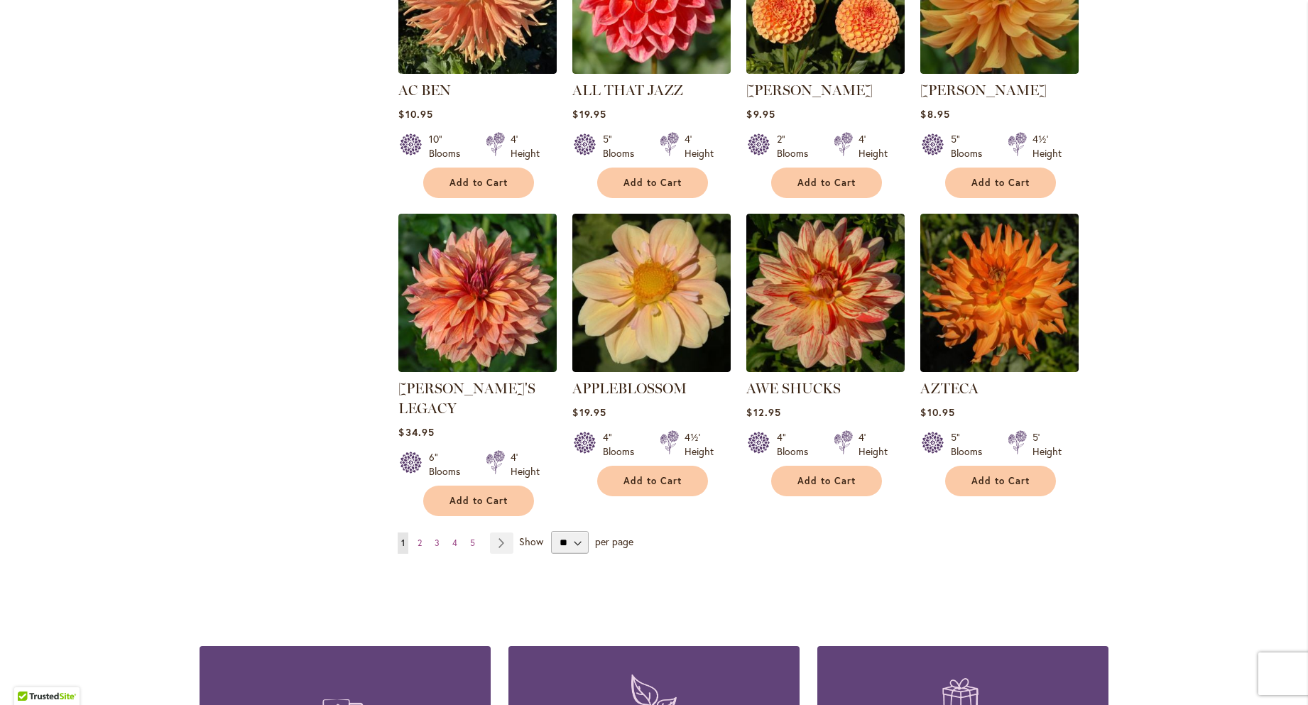
scroll to position [1015, 0]
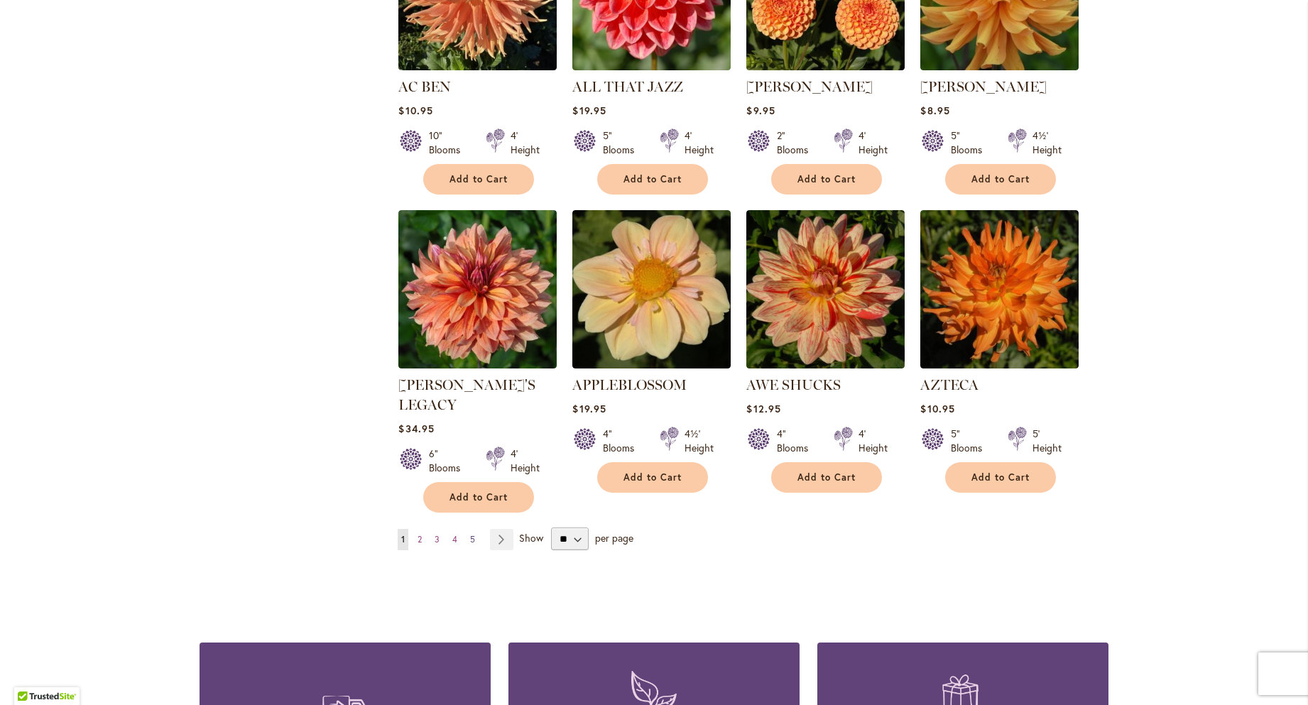
click at [470, 534] on span "5" at bounding box center [472, 539] width 5 height 11
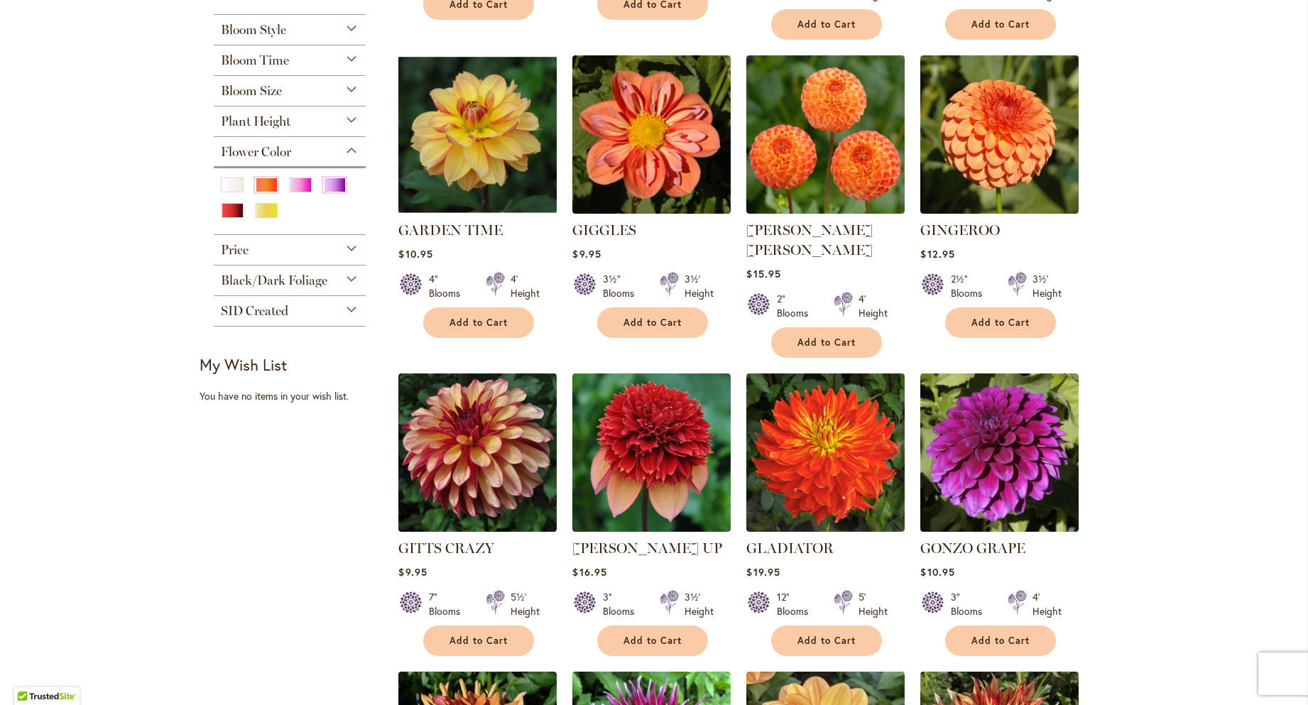
scroll to position [935, 0]
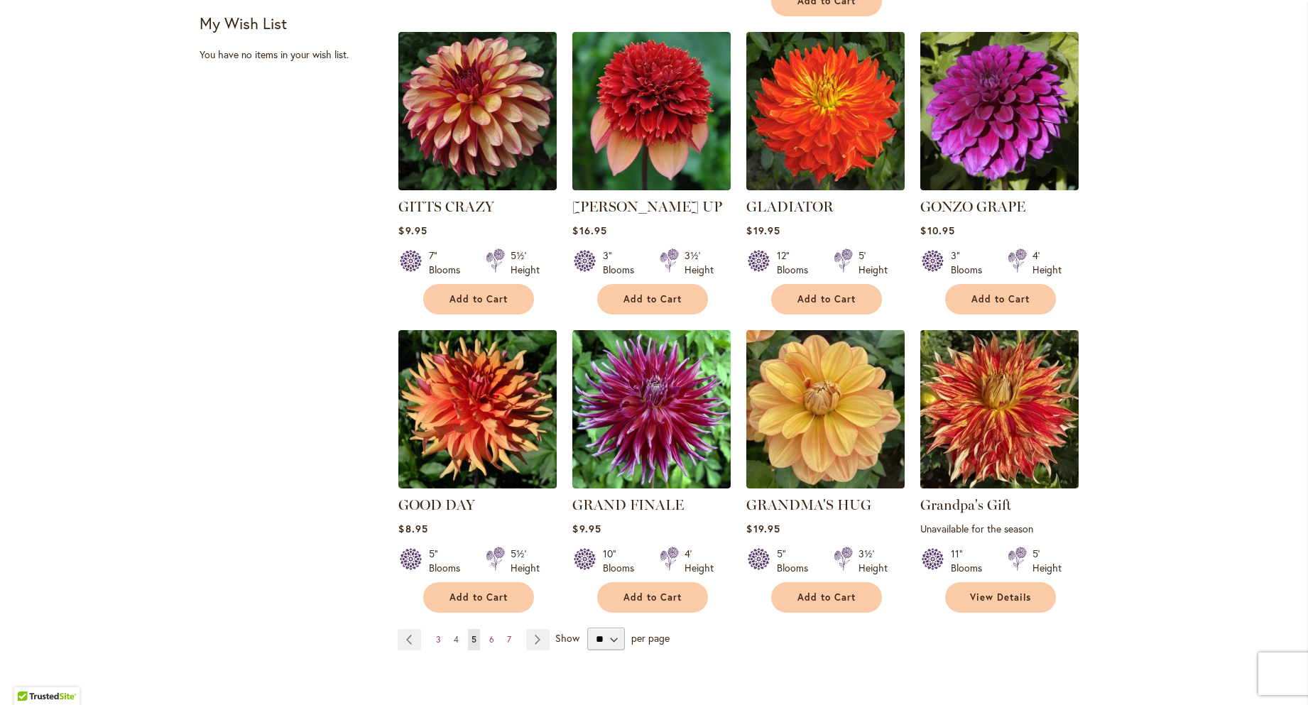
click at [454, 634] on span "4" at bounding box center [456, 639] width 5 height 11
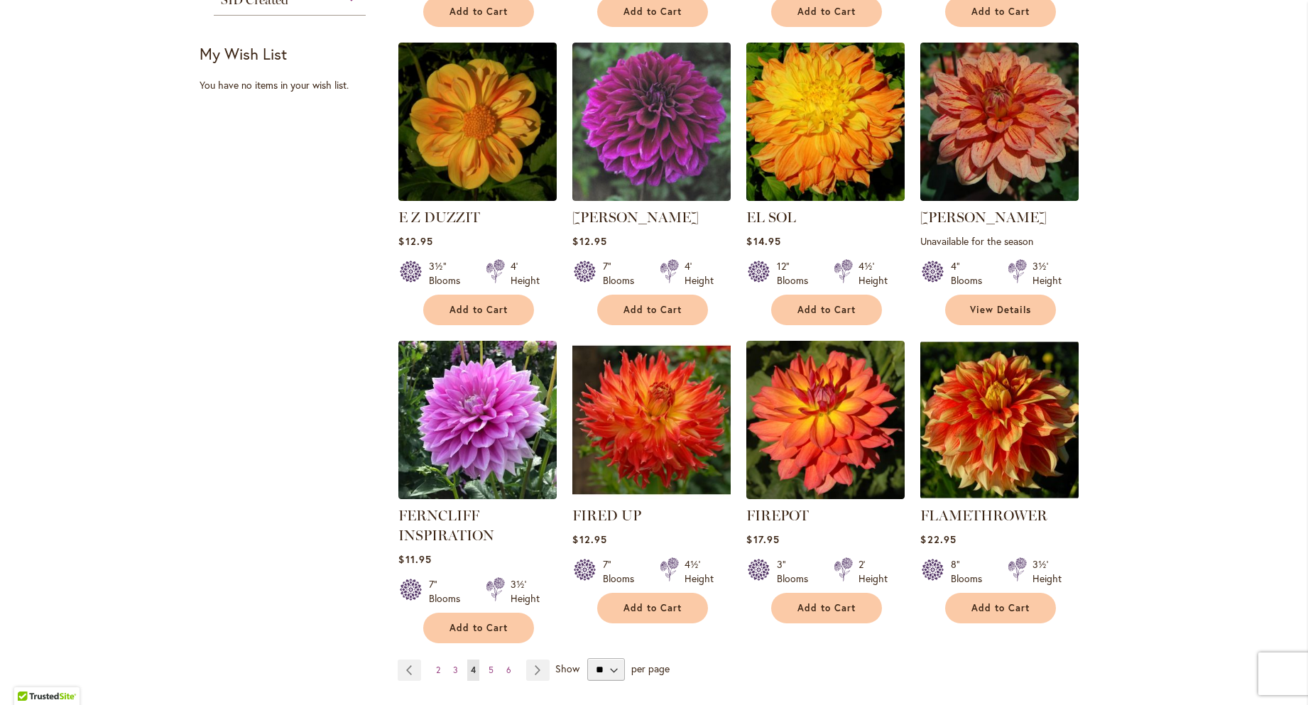
scroll to position [922, 0]
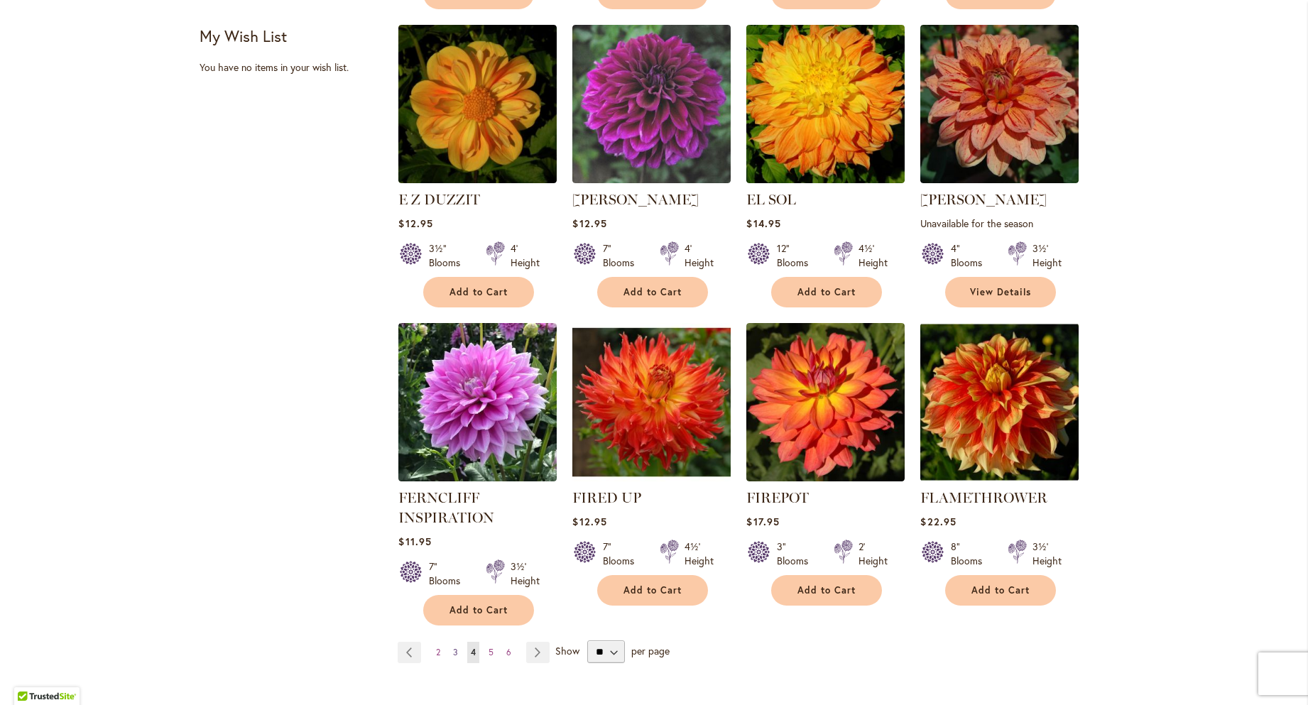
click at [453, 647] on span "3" at bounding box center [455, 652] width 5 height 11
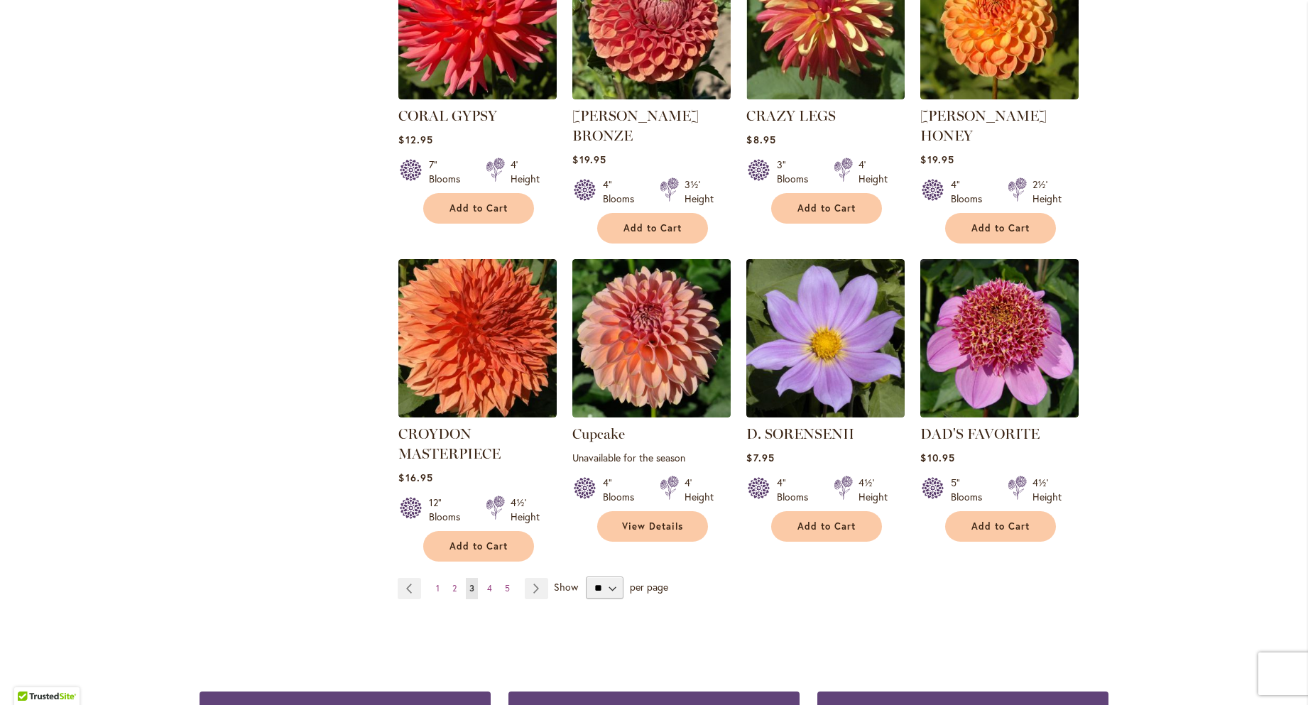
scroll to position [1054, 0]
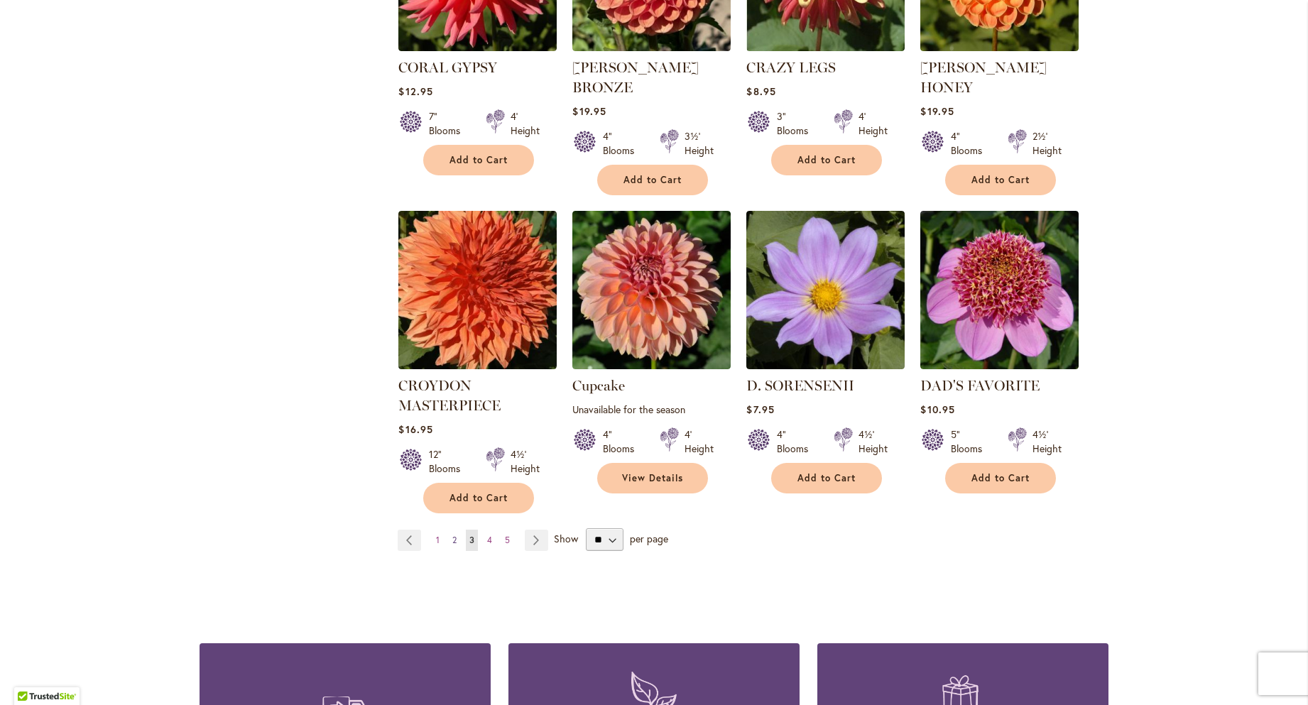
click at [452, 535] on span "2" at bounding box center [454, 540] width 4 height 11
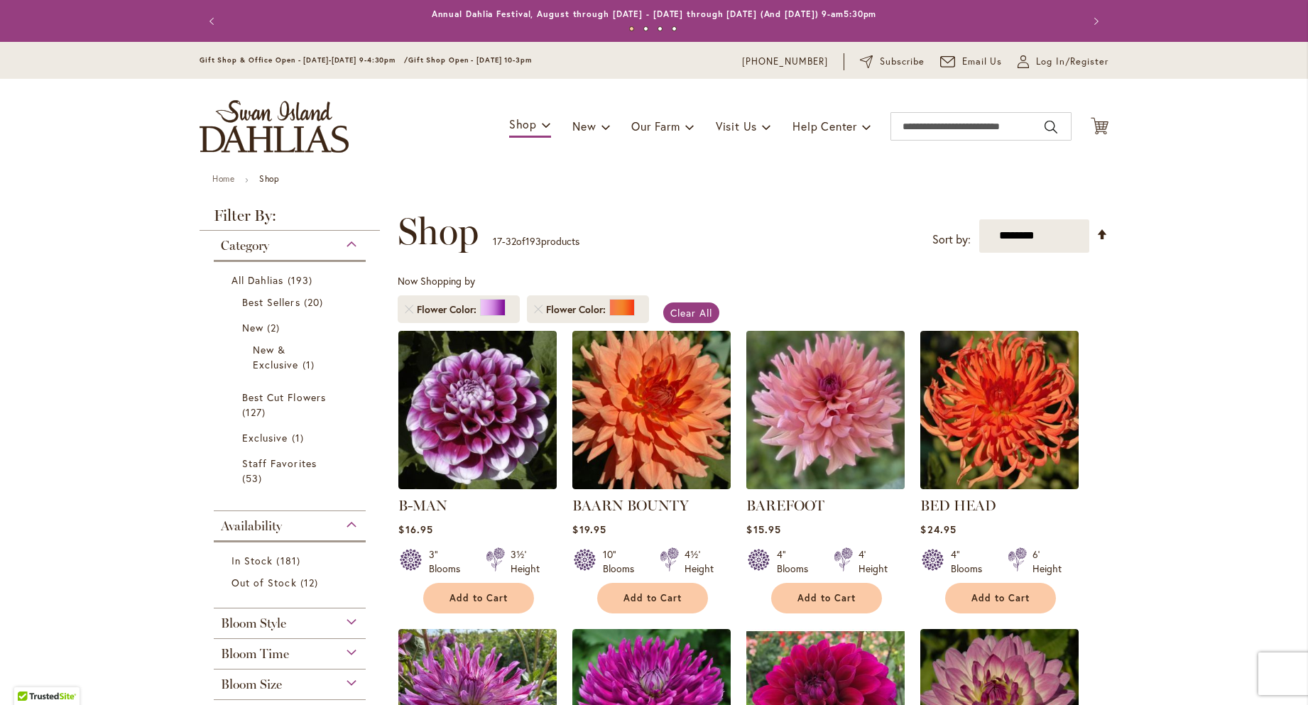
click at [792, 423] on img at bounding box center [826, 410] width 166 height 166
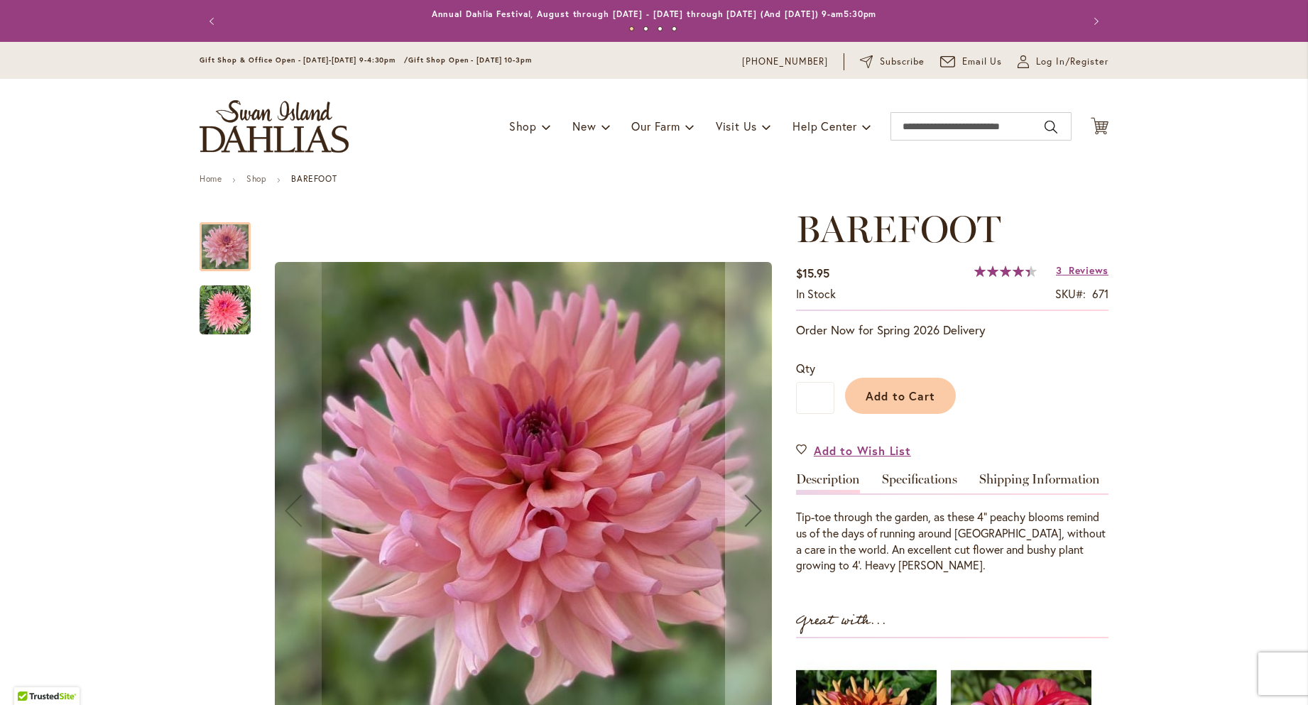
click at [230, 320] on img "BAREFOOT" at bounding box center [225, 310] width 51 height 51
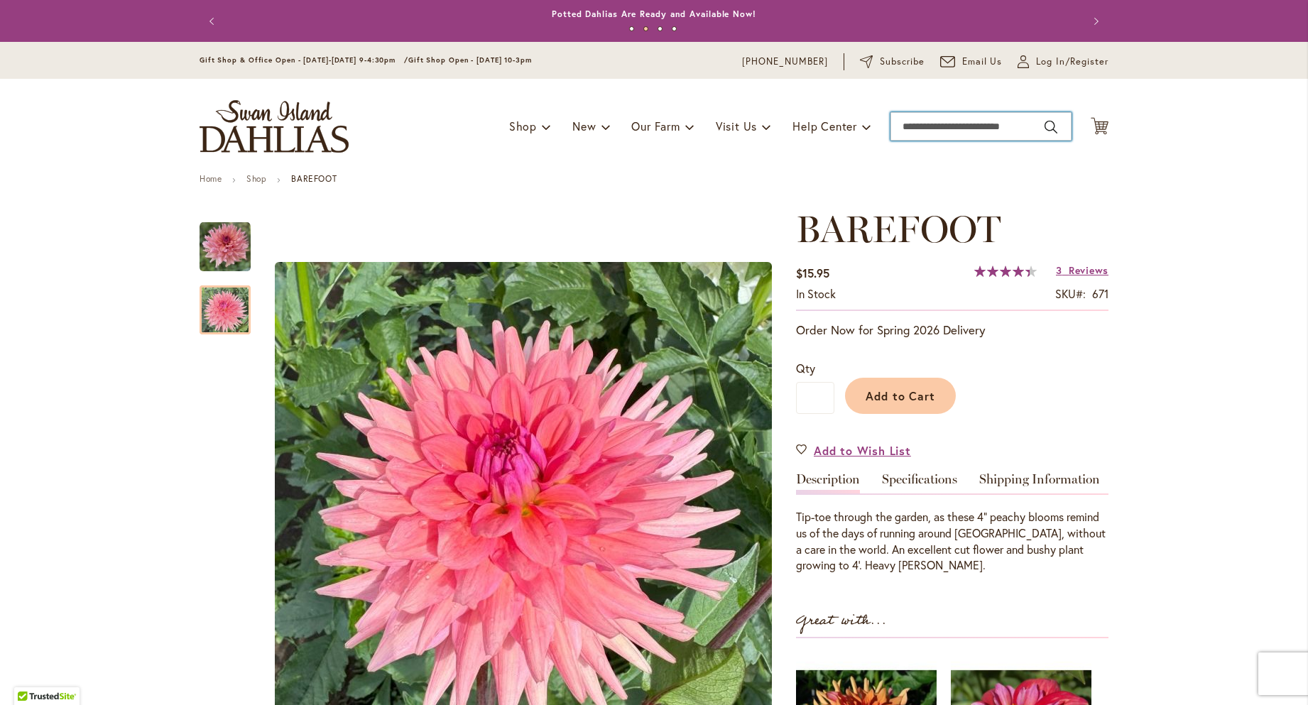
click at [946, 127] on input "Search" at bounding box center [980, 126] width 181 height 28
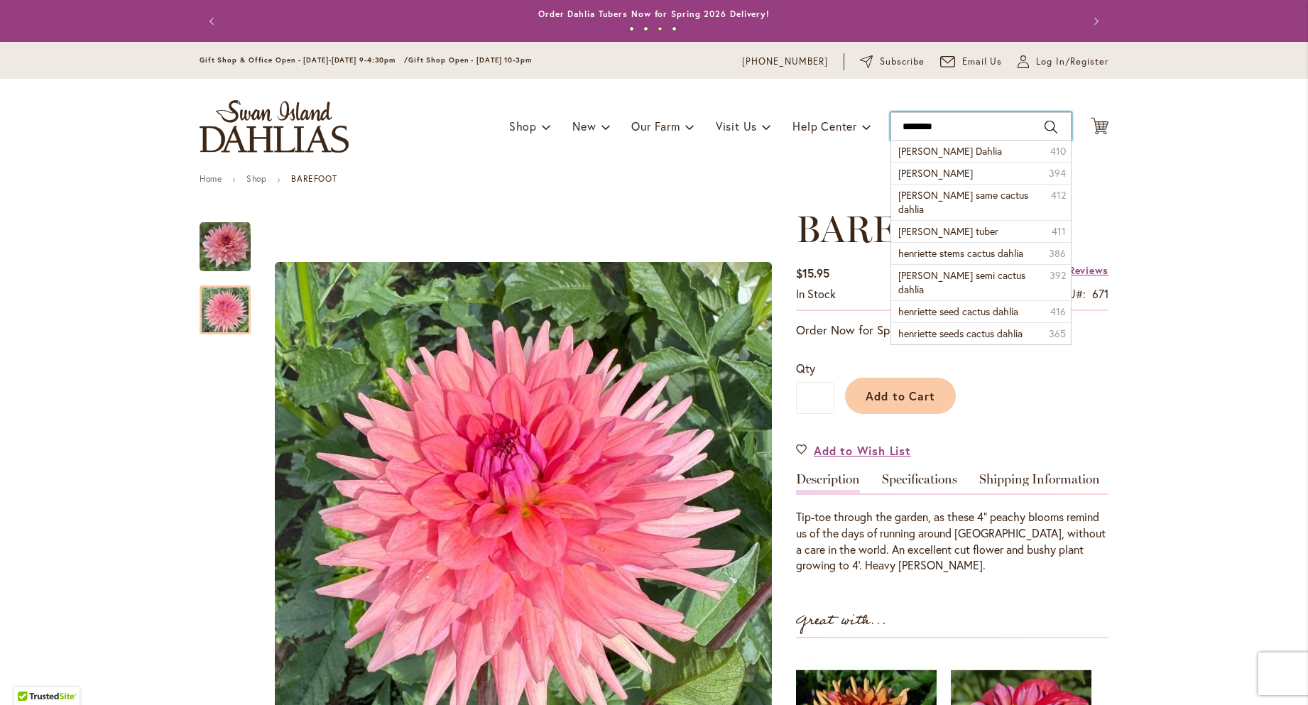
type input "*********"
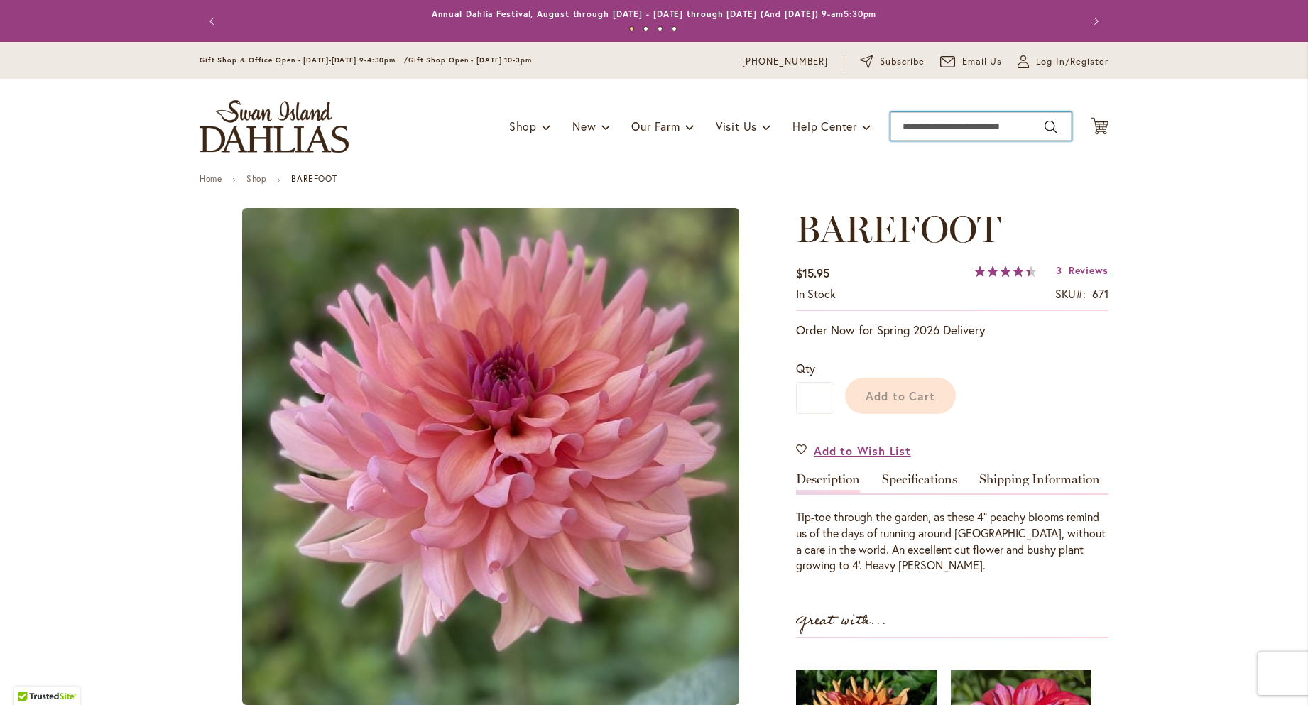
click at [954, 121] on input "Search" at bounding box center [980, 126] width 181 height 28
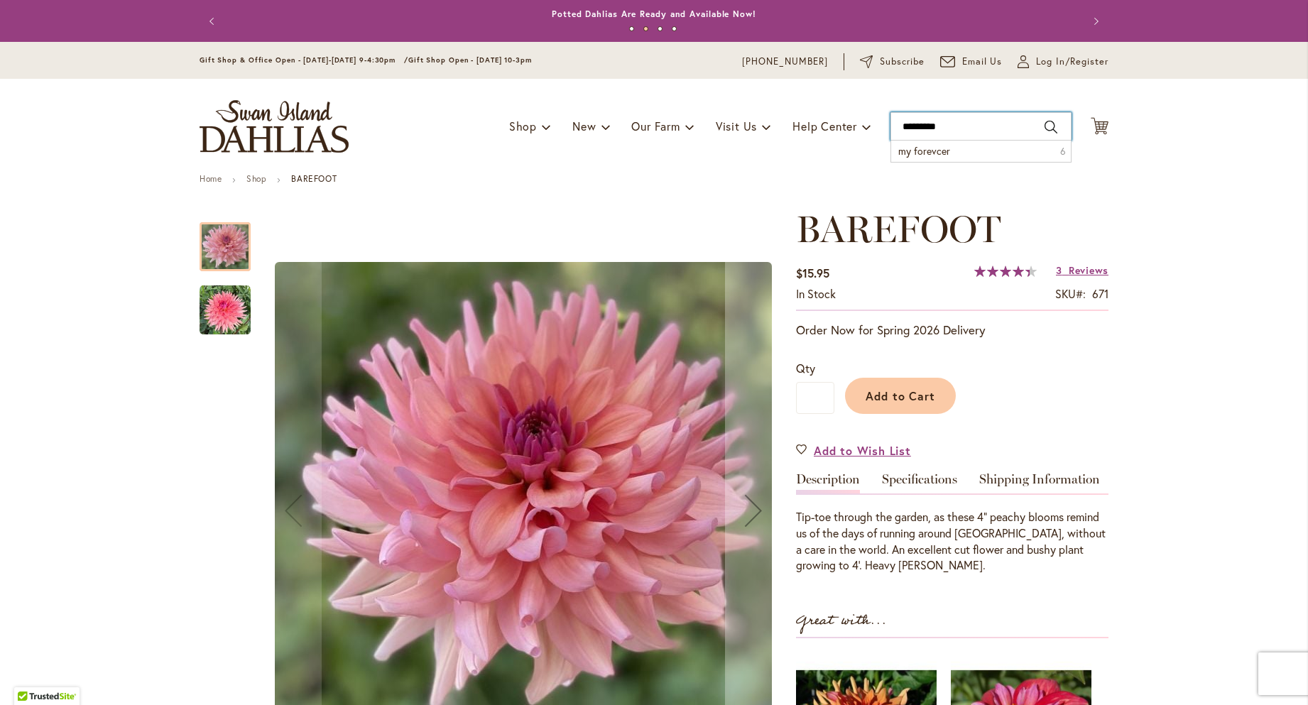
type input "**********"
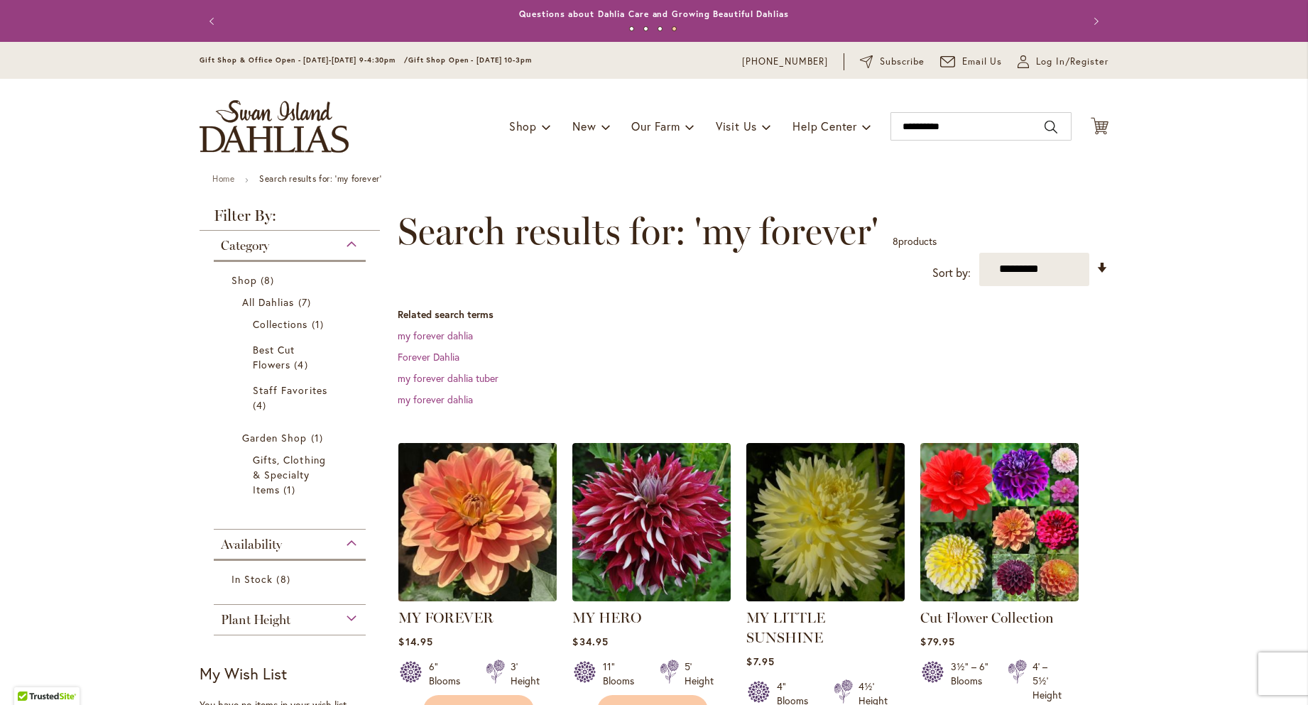
click at [471, 485] on img at bounding box center [478, 522] width 166 height 166
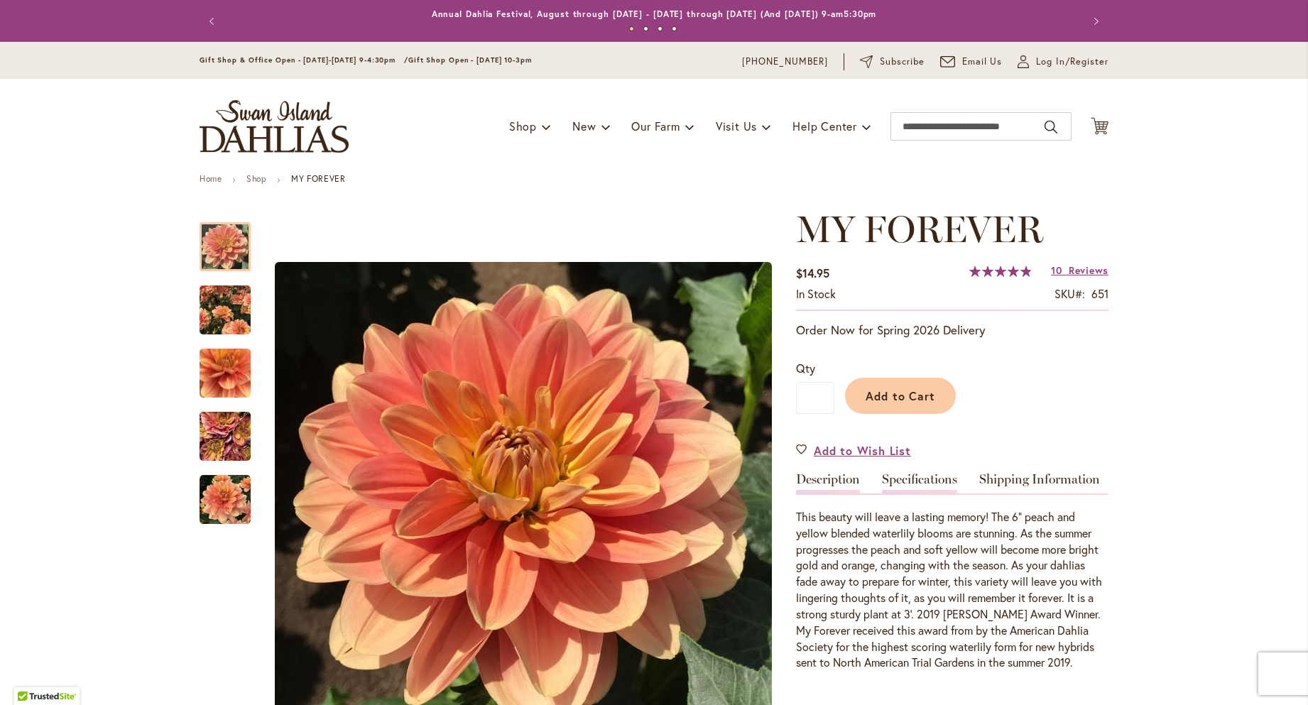
click at [916, 477] on link "Specifications" at bounding box center [919, 483] width 75 height 21
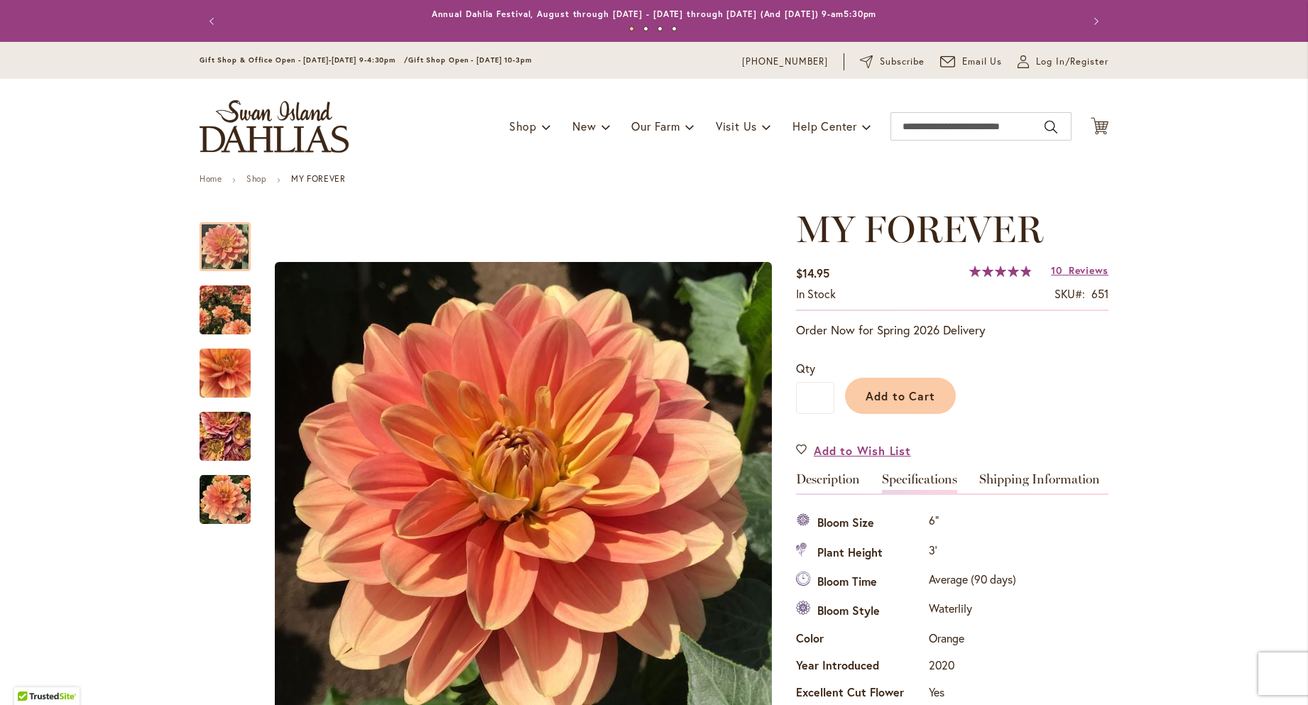
scroll to position [473, 0]
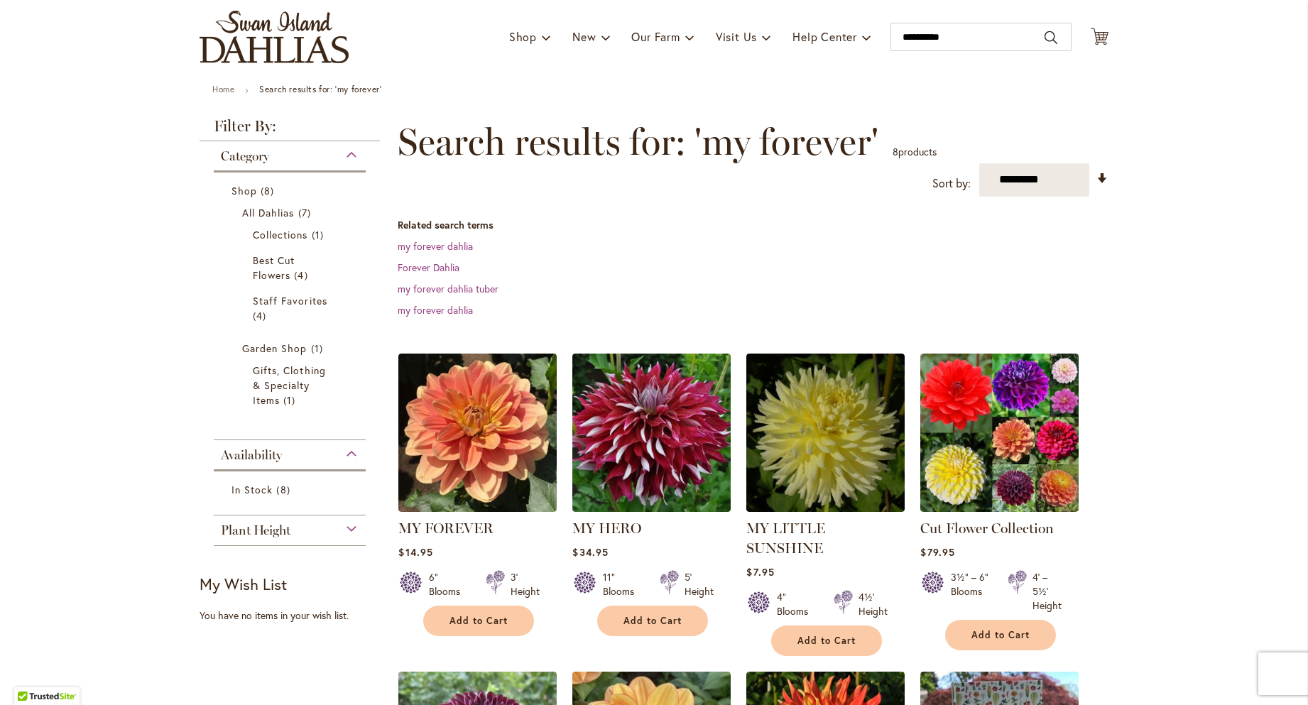
scroll to position [109, 0]
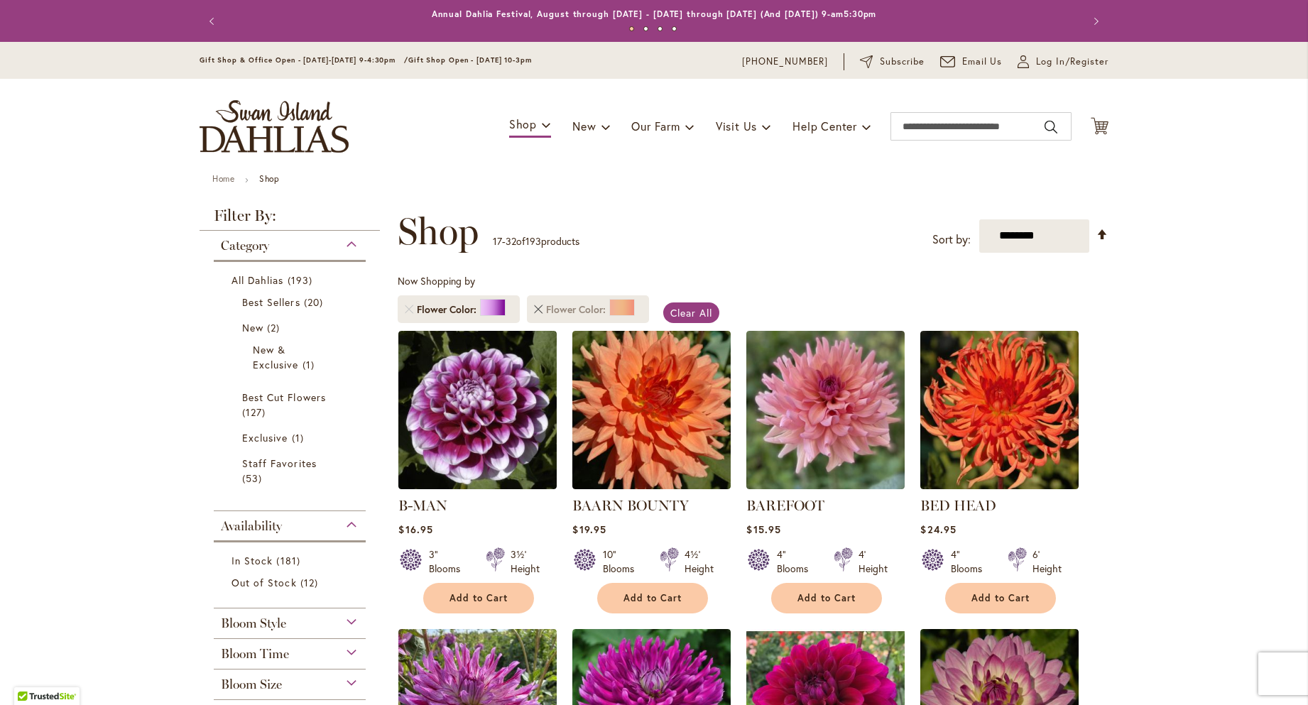
click at [534, 305] on link "Remove Flower Color Orange/Peach" at bounding box center [538, 309] width 9 height 9
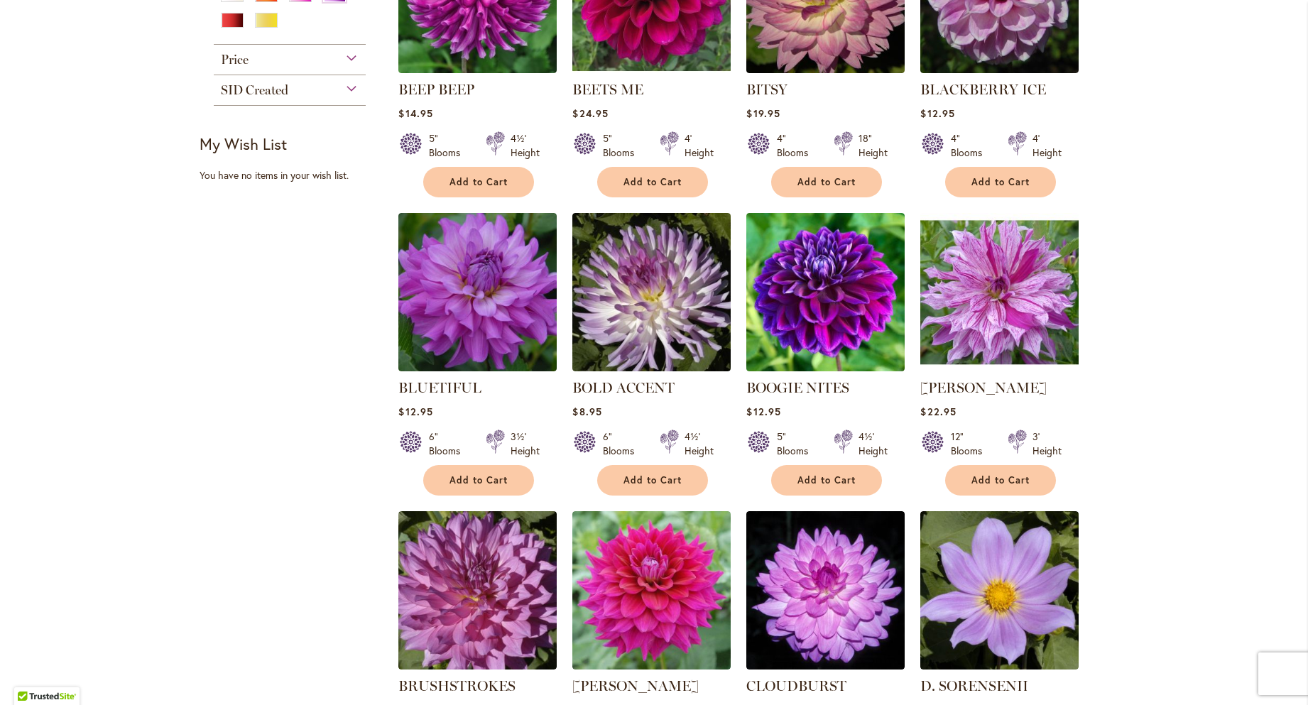
scroll to position [247, 0]
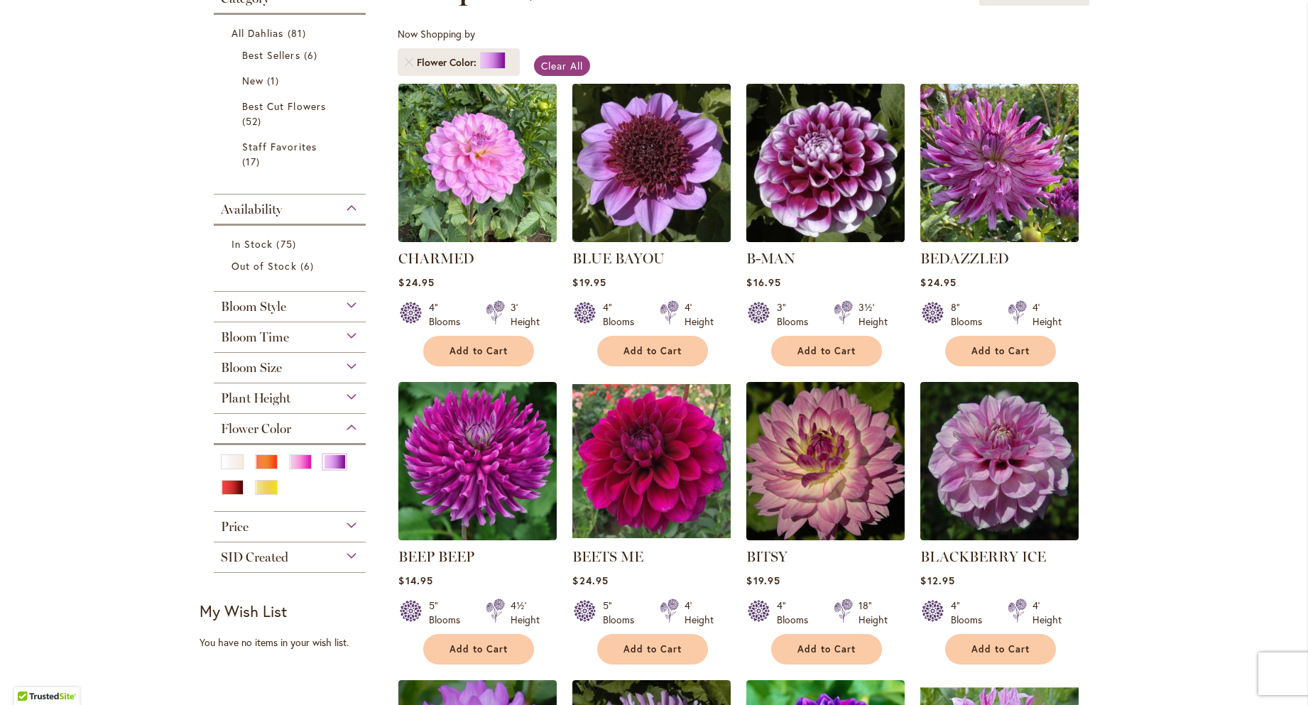
click at [246, 307] on span "Bloom Style" at bounding box center [253, 307] width 65 height 16
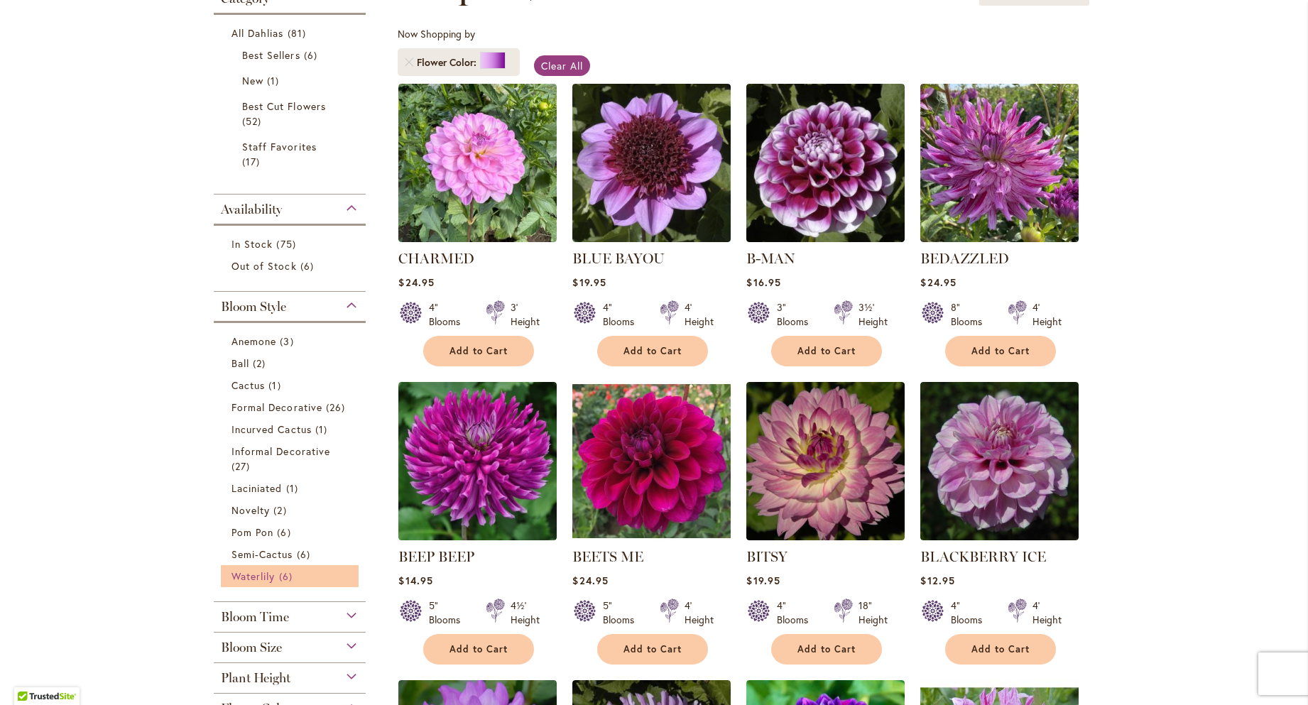
click at [281, 579] on span "6 items" at bounding box center [287, 576] width 17 height 15
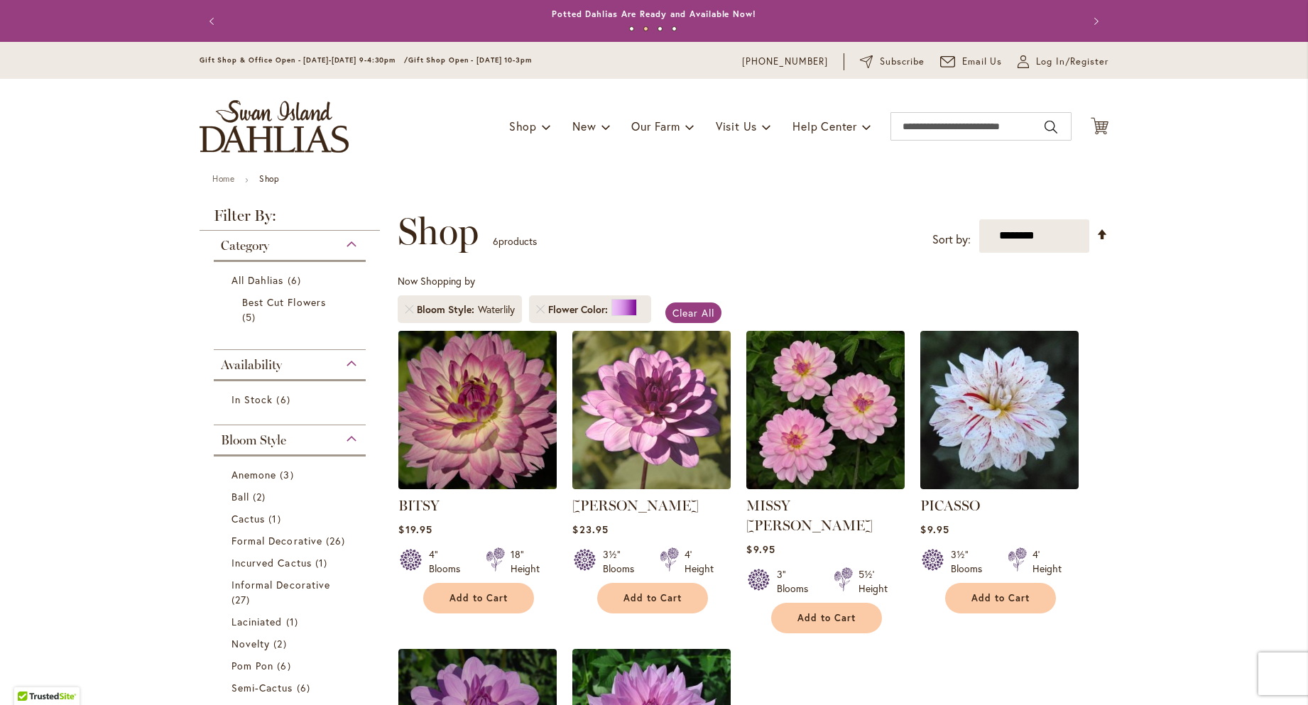
click at [467, 398] on img at bounding box center [478, 410] width 166 height 166
